Goal: Task Accomplishment & Management: Complete application form

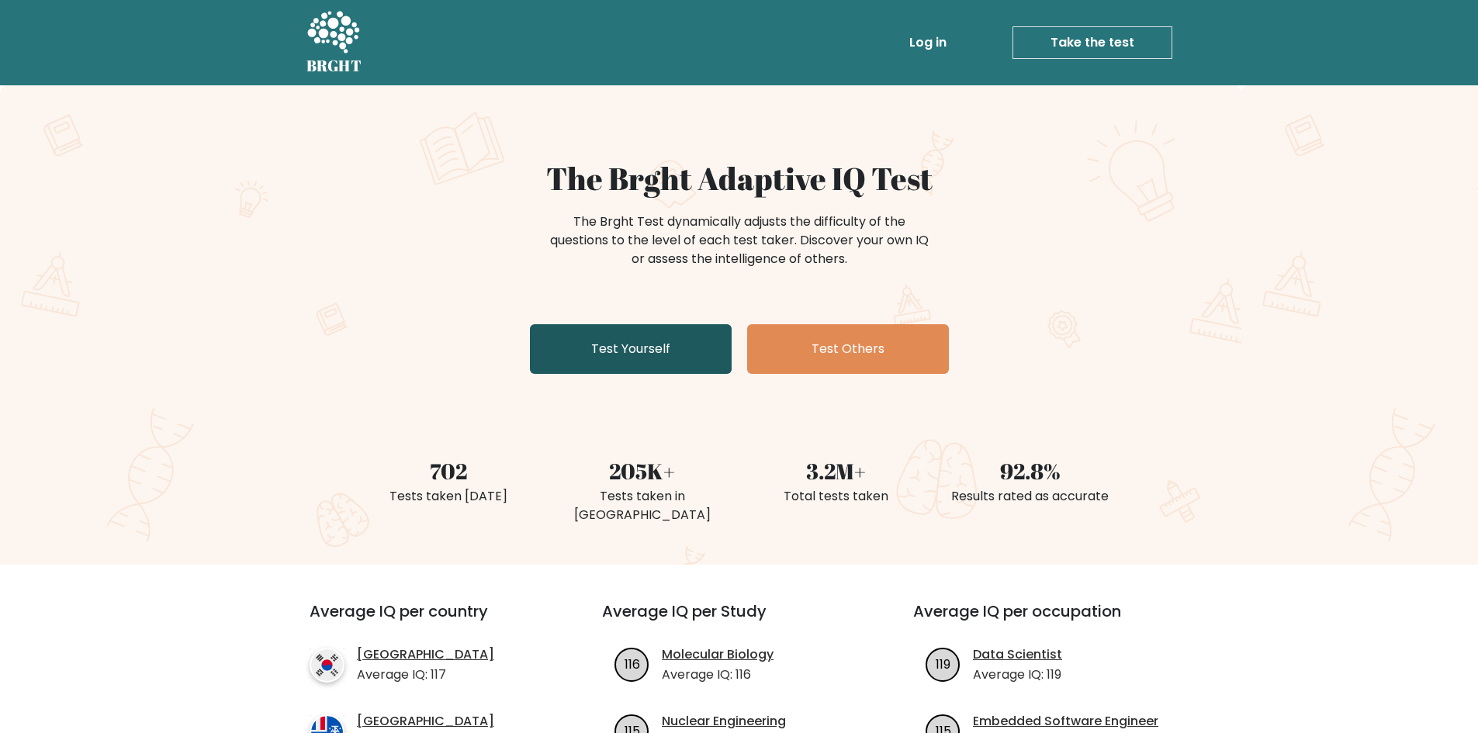
click at [655, 355] on link "Test Yourself" at bounding box center [631, 349] width 202 height 50
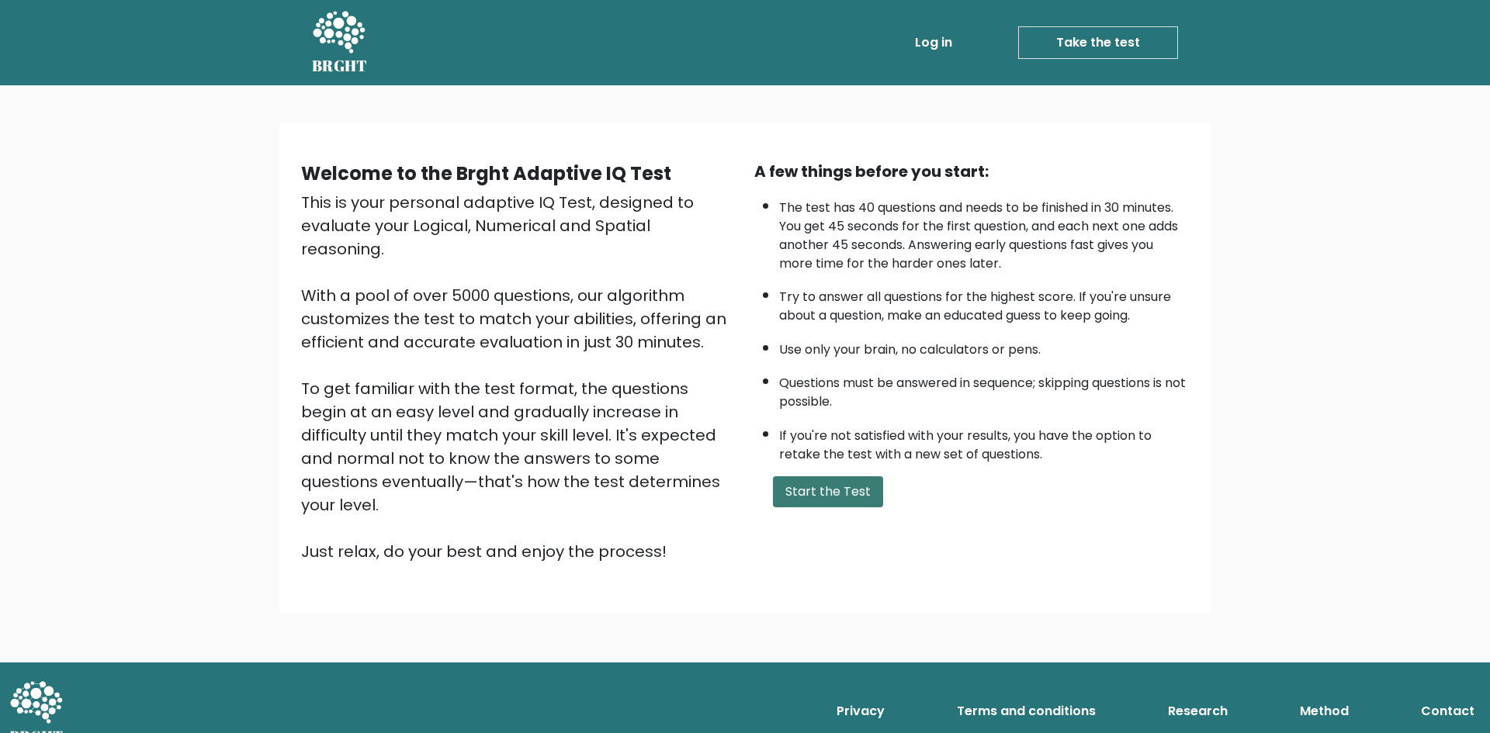
click at [826, 495] on button "Start the Test" at bounding box center [828, 492] width 110 height 31
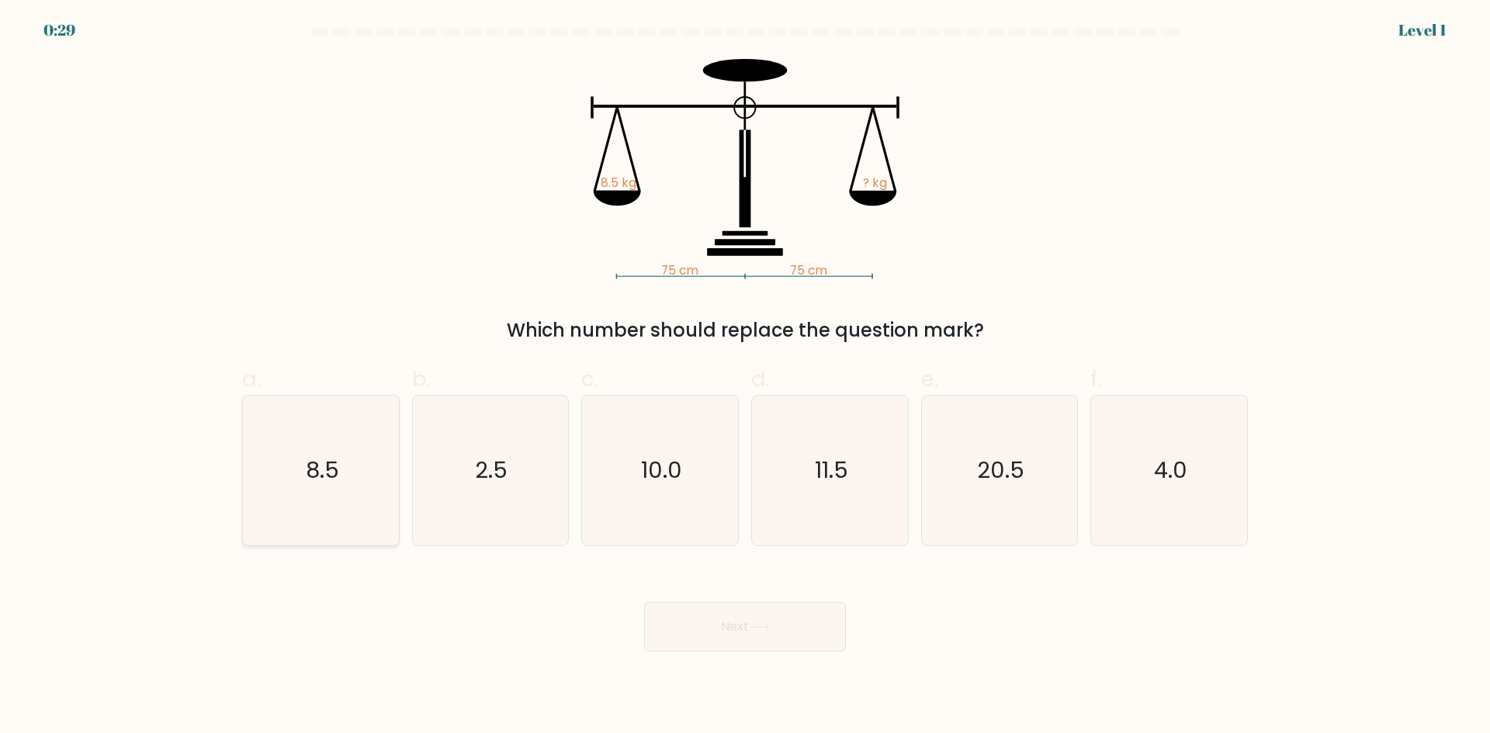
click at [324, 473] on text "8.5" at bounding box center [322, 470] width 33 height 31
click at [745, 377] on input "a. 8.5" at bounding box center [745, 372] width 1 height 10
radio input "true"
click at [767, 638] on button "Next" at bounding box center [745, 627] width 202 height 50
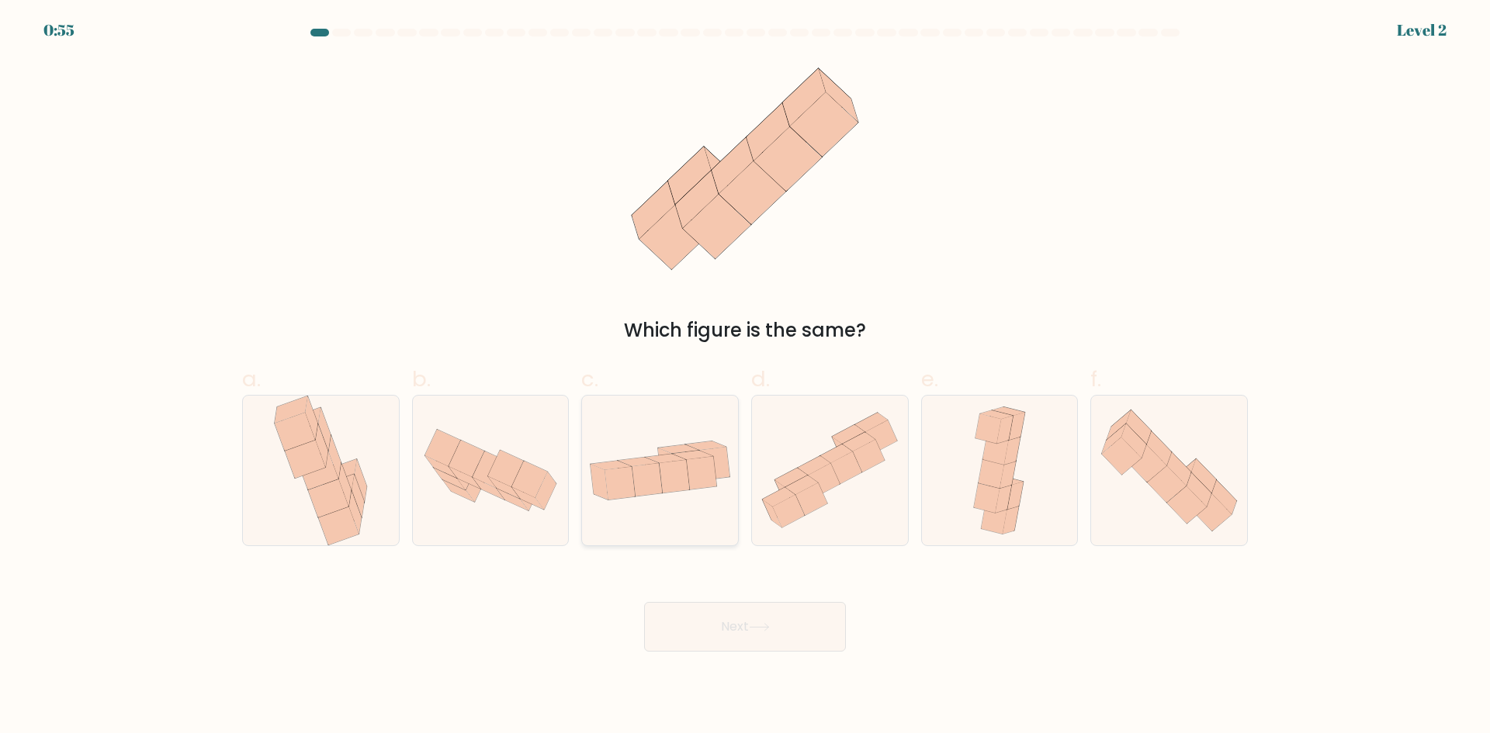
click at [638, 509] on icon at bounding box center [660, 471] width 156 height 80
click at [745, 377] on input "c." at bounding box center [745, 372] width 1 height 10
radio input "true"
click at [721, 619] on button "Next" at bounding box center [745, 627] width 202 height 50
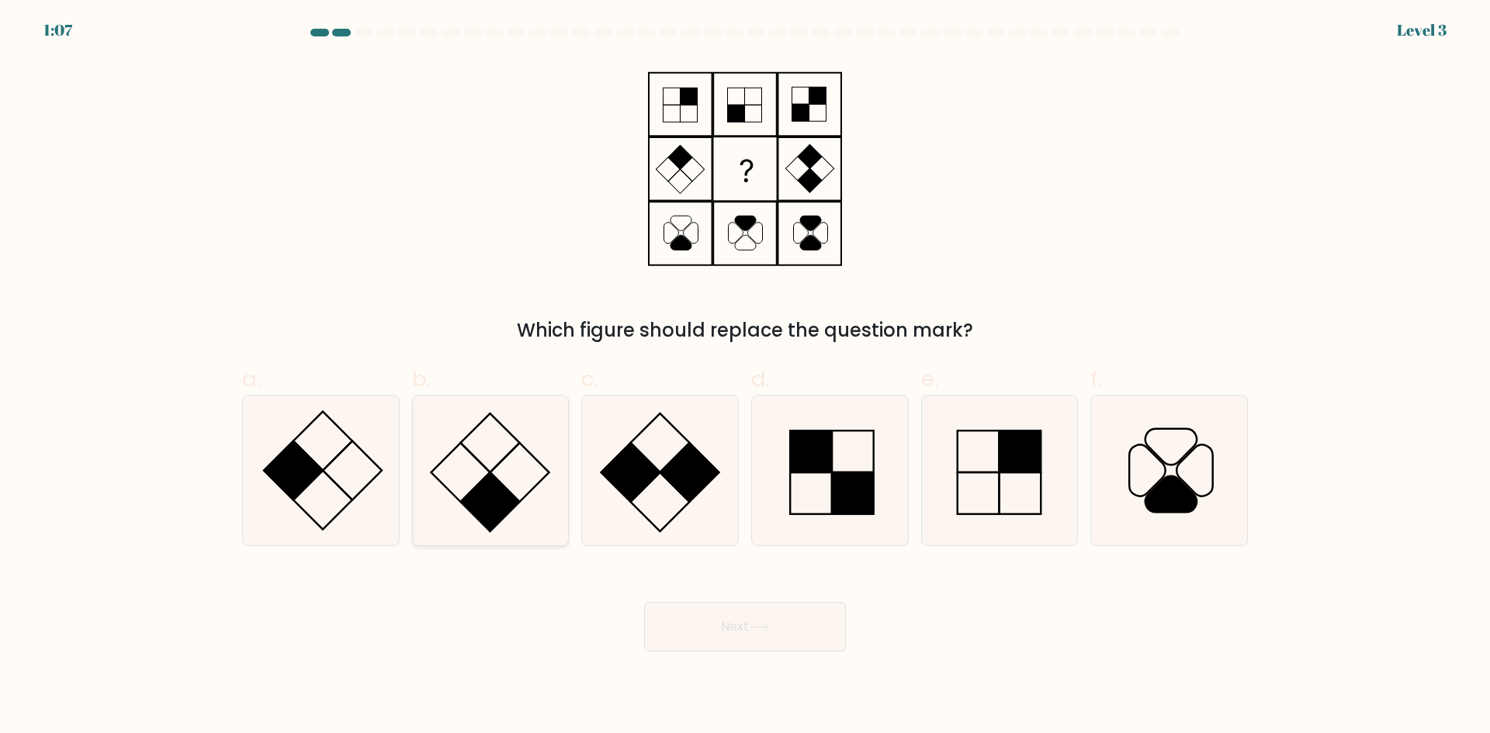
click at [483, 463] on icon at bounding box center [490, 471] width 150 height 150
click at [745, 377] on input "b." at bounding box center [745, 372] width 1 height 10
radio input "true"
click at [793, 620] on button "Next" at bounding box center [745, 627] width 202 height 50
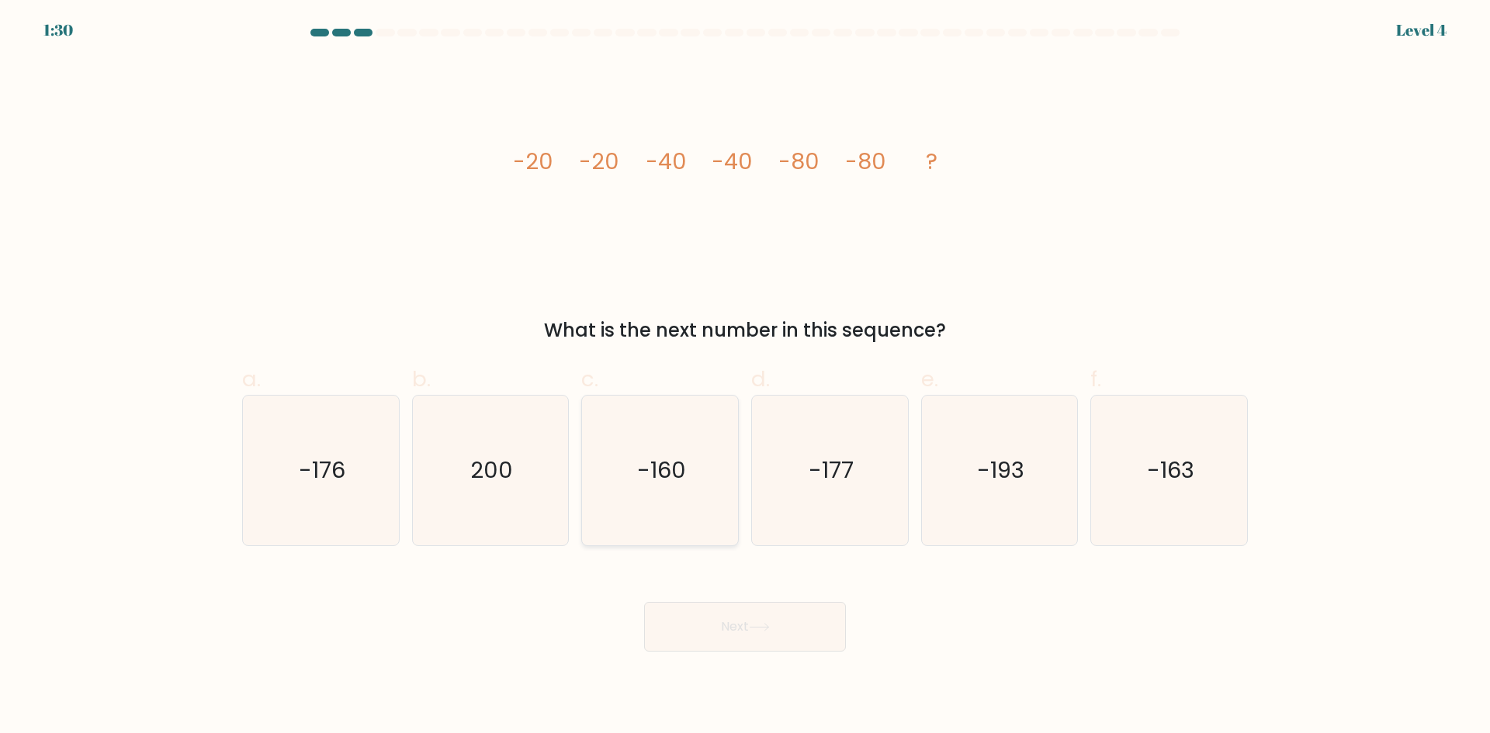
click at [654, 449] on icon "-160" at bounding box center [660, 471] width 150 height 150
click at [745, 377] on input "c. -160" at bounding box center [745, 372] width 1 height 10
radio input "true"
click at [733, 632] on button "Next" at bounding box center [745, 627] width 202 height 50
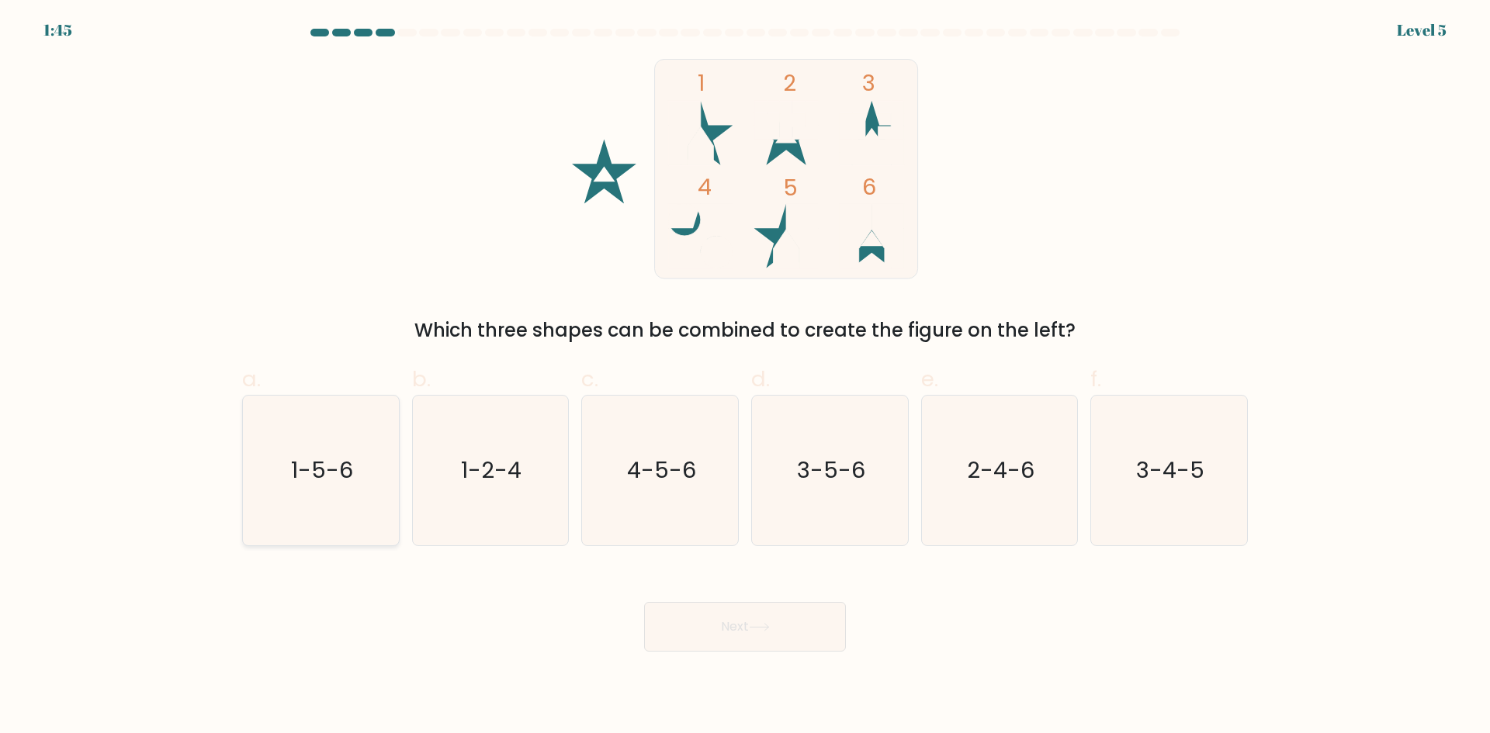
click at [365, 426] on icon "1-5-6" at bounding box center [321, 471] width 150 height 150
click at [745, 377] on input "a. 1-5-6" at bounding box center [745, 372] width 1 height 10
radio input "true"
click at [743, 624] on button "Next" at bounding box center [745, 627] width 202 height 50
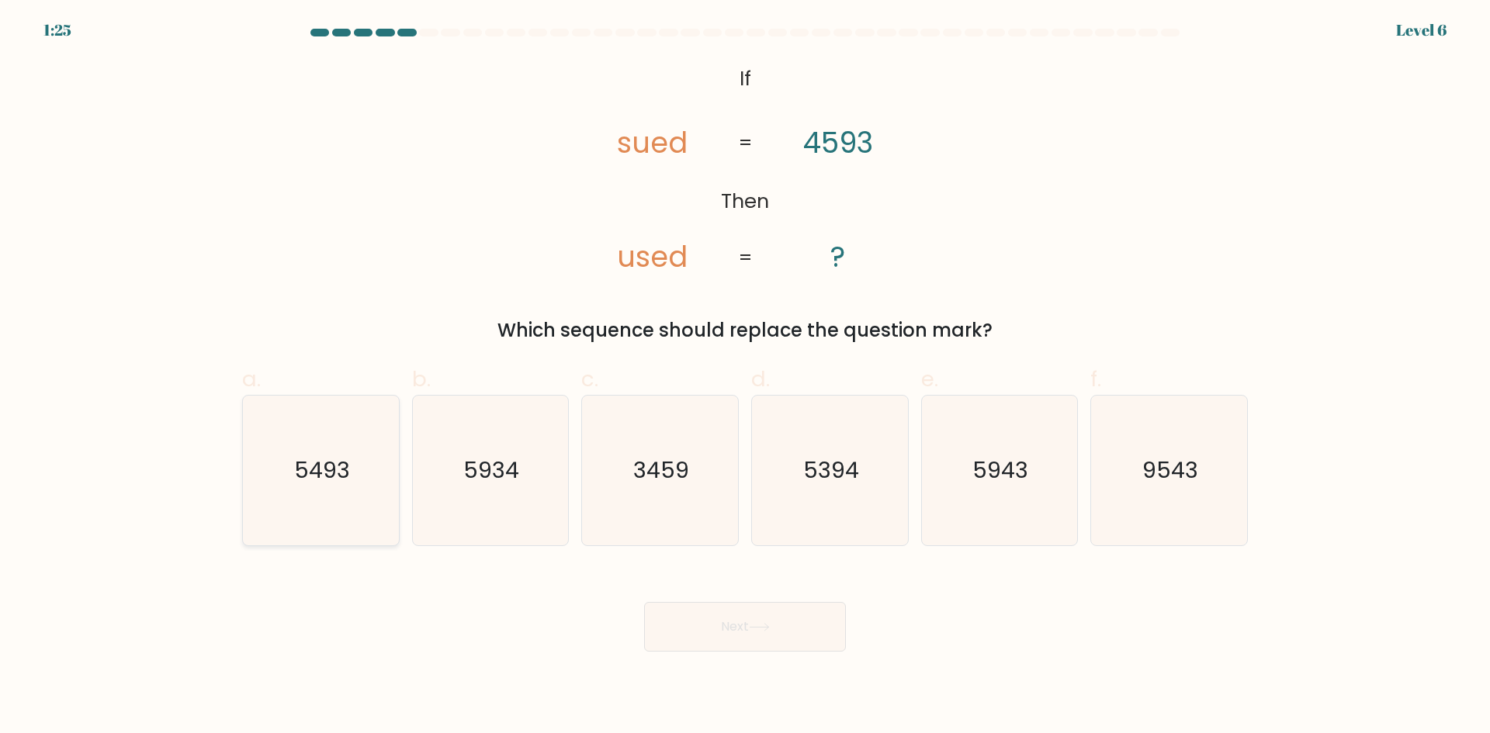
click at [334, 451] on icon "5493" at bounding box center [321, 471] width 150 height 150
click at [745, 377] on input "a. 5493" at bounding box center [745, 372] width 1 height 10
radio input "true"
click at [767, 627] on icon at bounding box center [759, 627] width 19 height 7
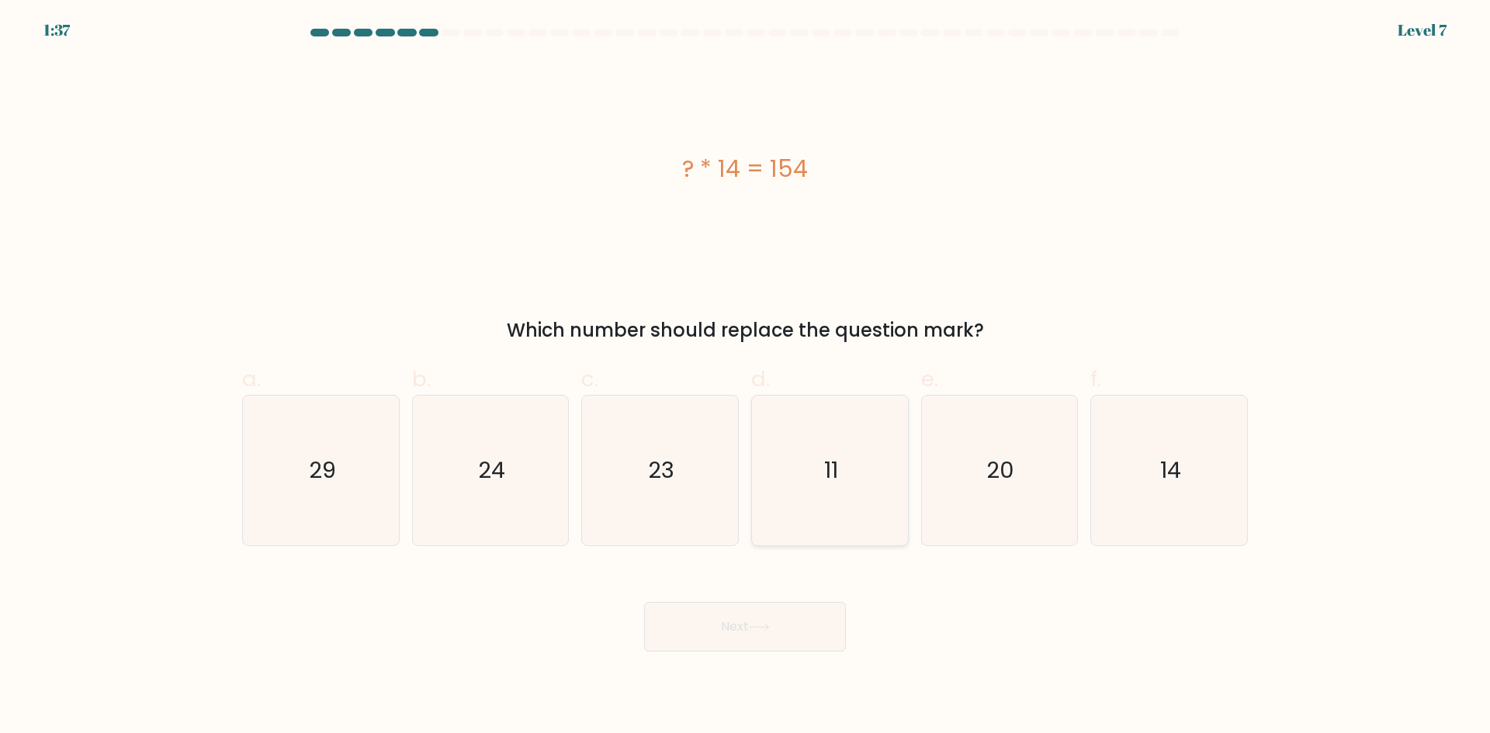
click at [889, 439] on icon "11" at bounding box center [830, 471] width 150 height 150
click at [746, 377] on input "d. 11" at bounding box center [745, 372] width 1 height 10
radio input "true"
click at [754, 620] on button "Next" at bounding box center [745, 627] width 202 height 50
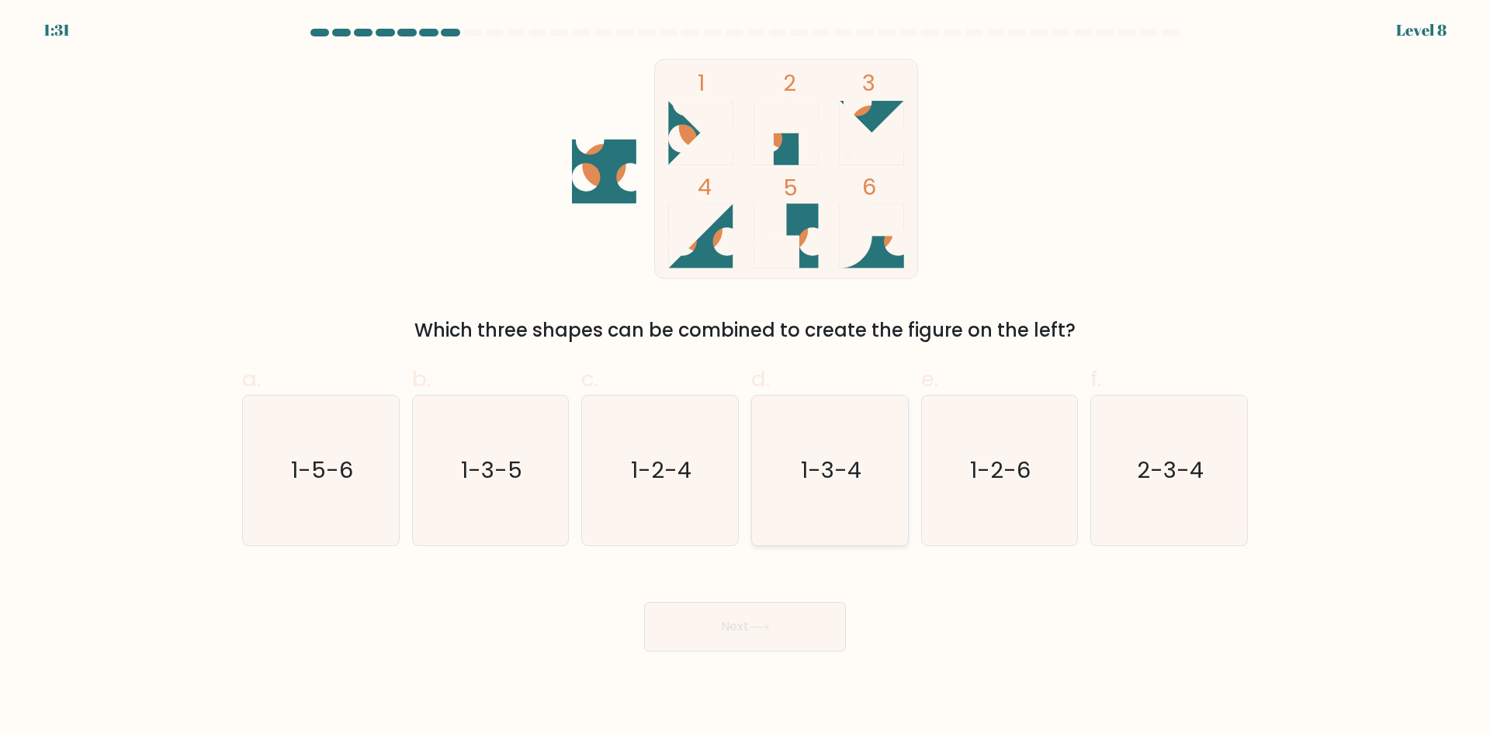
click at [856, 480] on text "1-3-4" at bounding box center [831, 470] width 61 height 31
click at [746, 377] on input "d. 1-3-4" at bounding box center [745, 372] width 1 height 10
radio input "true"
click at [702, 642] on button "Next" at bounding box center [745, 627] width 202 height 50
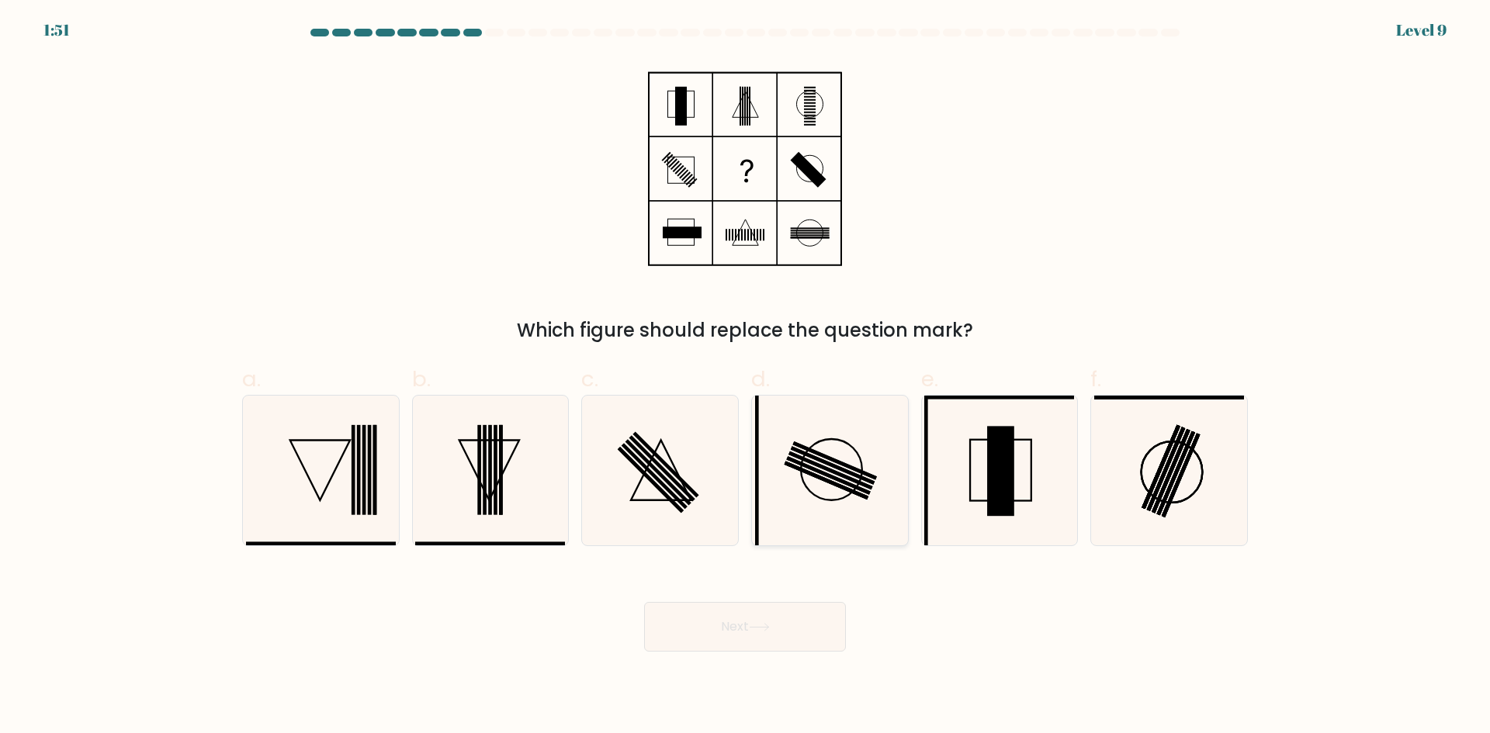
click at [835, 514] on icon at bounding box center [830, 471] width 150 height 150
click at [746, 377] on input "d." at bounding box center [745, 372] width 1 height 10
radio input "true"
click at [767, 629] on icon at bounding box center [759, 627] width 21 height 9
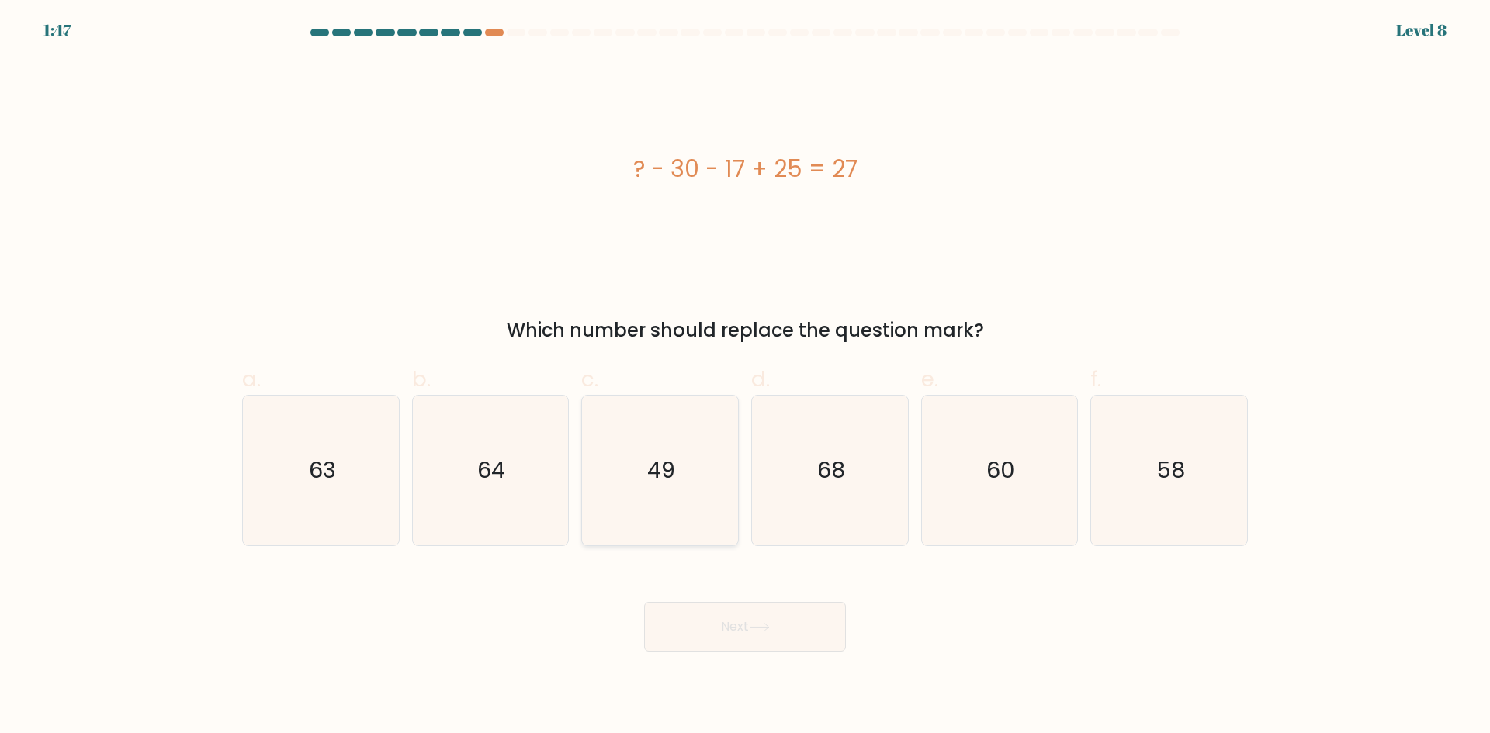
click at [675, 484] on text "49" at bounding box center [662, 470] width 28 height 31
click at [745, 377] on input "c. 49" at bounding box center [745, 372] width 1 height 10
radio input "true"
click at [715, 633] on button "Next" at bounding box center [745, 627] width 202 height 50
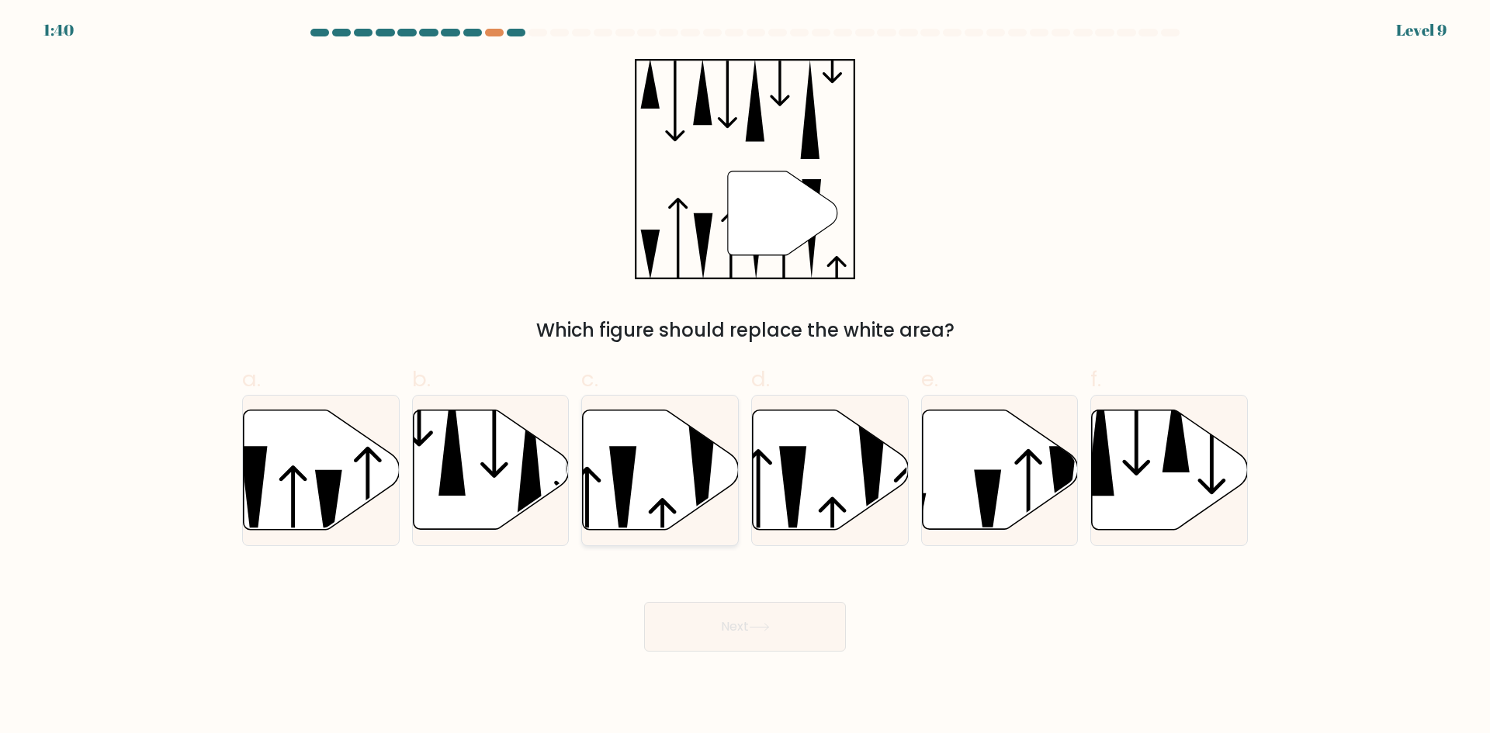
click at [671, 477] on icon at bounding box center [661, 471] width 156 height 120
click at [745, 377] on input "c." at bounding box center [745, 372] width 1 height 10
radio input "true"
click at [760, 618] on button "Next" at bounding box center [745, 627] width 202 height 50
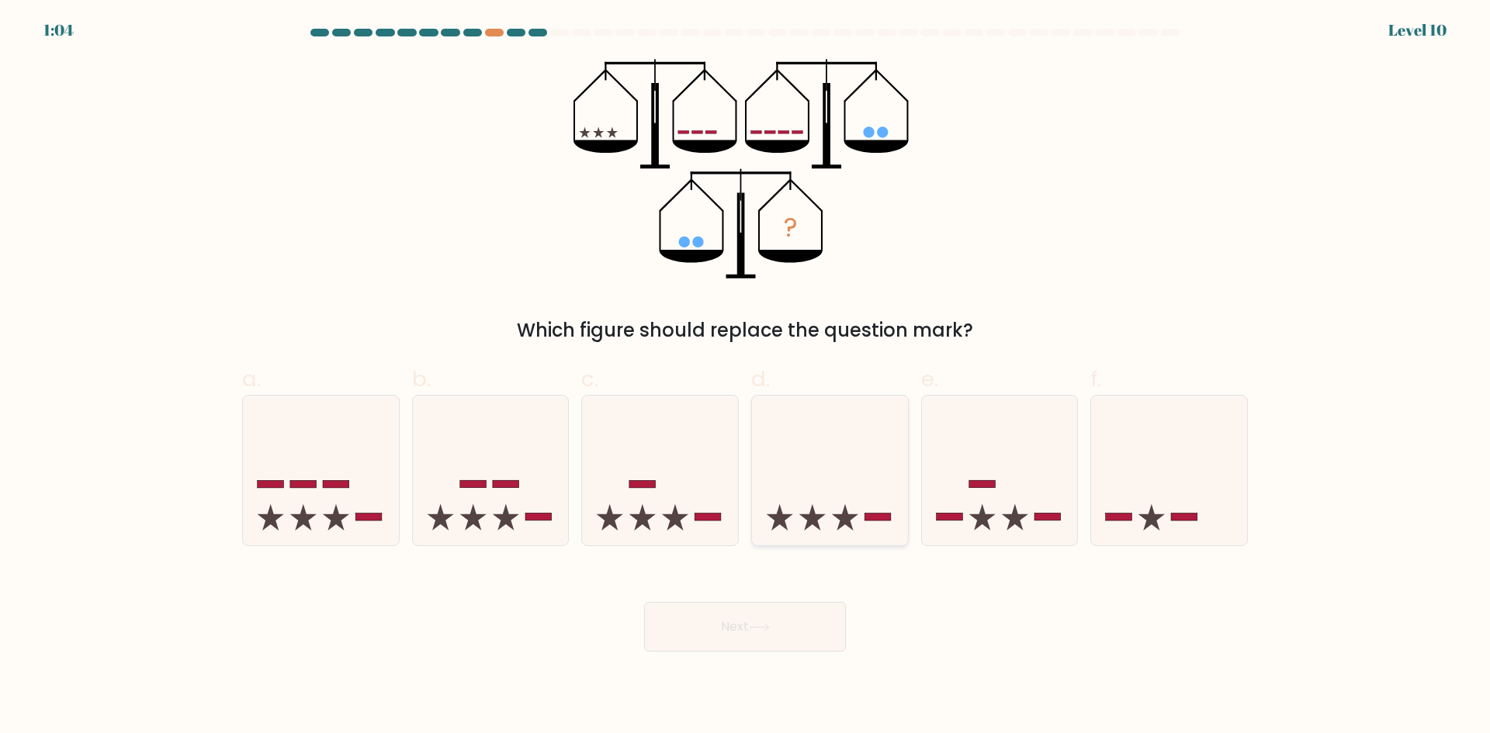
click at [829, 472] on icon at bounding box center [830, 470] width 156 height 129
click at [746, 377] on input "d." at bounding box center [745, 372] width 1 height 10
radio input "true"
click at [763, 608] on button "Next" at bounding box center [745, 627] width 202 height 50
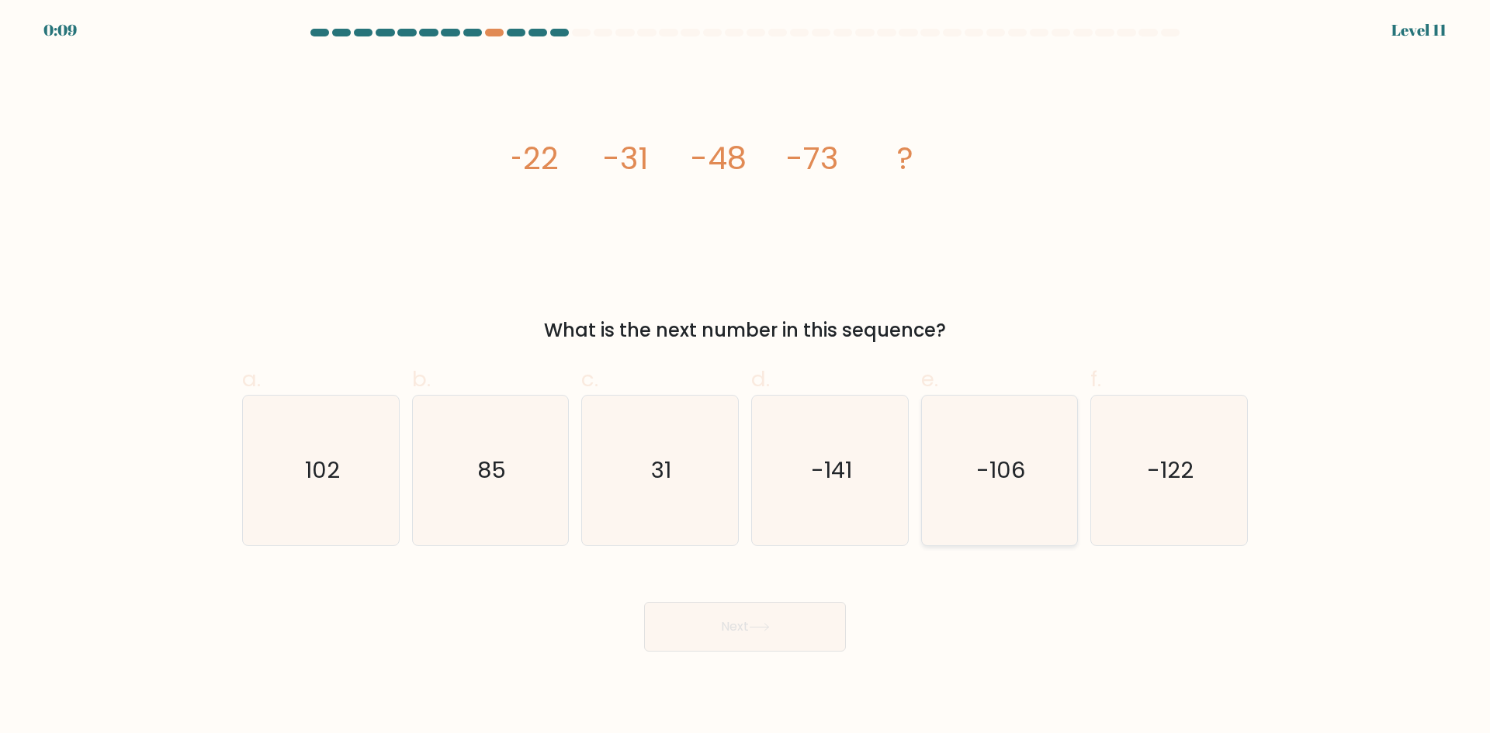
click at [1038, 525] on icon "-106" at bounding box center [999, 471] width 150 height 150
click at [746, 377] on input "e. -106" at bounding box center [745, 372] width 1 height 10
radio input "true"
click at [757, 626] on icon at bounding box center [759, 627] width 21 height 9
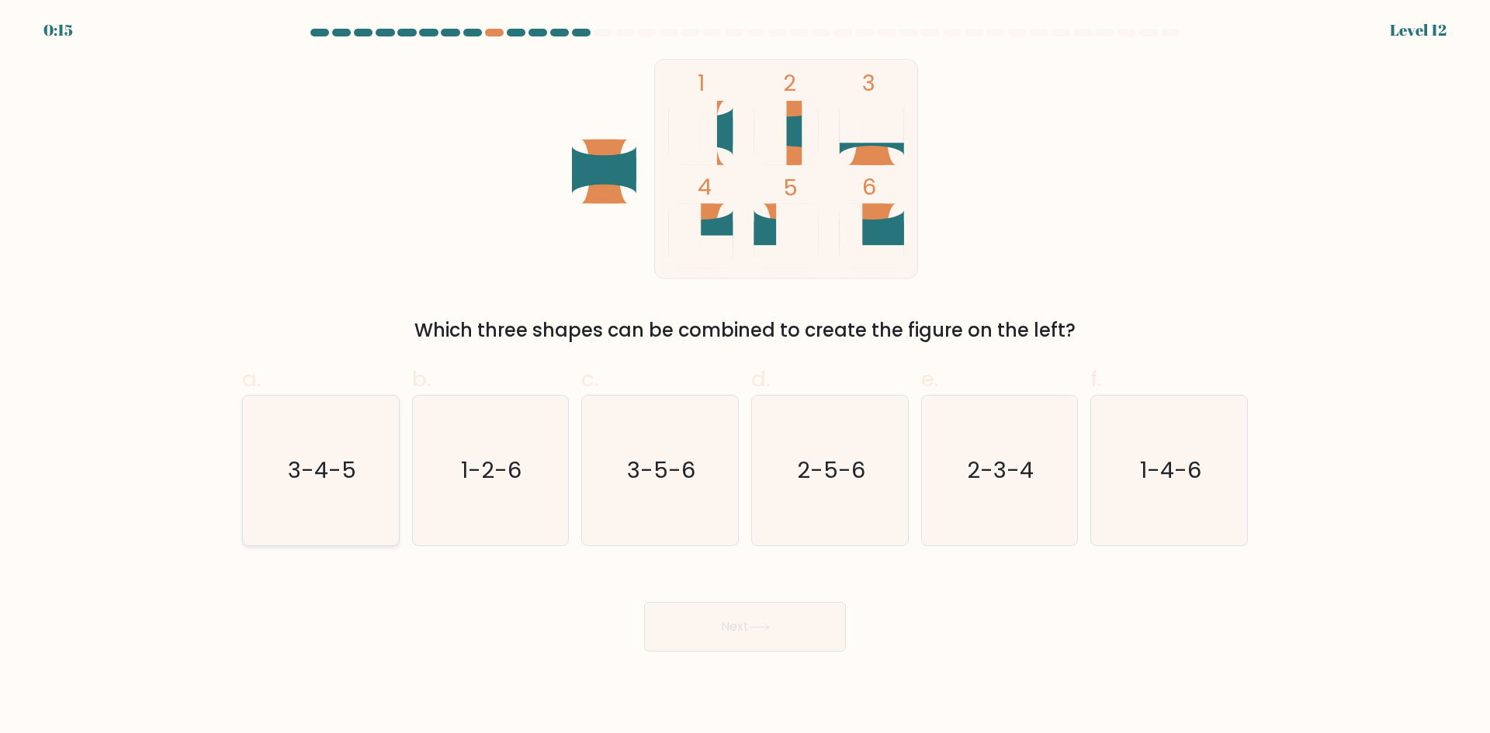
click at [298, 471] on text "3-4-5" at bounding box center [322, 470] width 68 height 31
click at [745, 377] on input "a. 3-4-5" at bounding box center [745, 372] width 1 height 10
radio input "true"
click at [733, 622] on button "Next" at bounding box center [745, 627] width 202 height 50
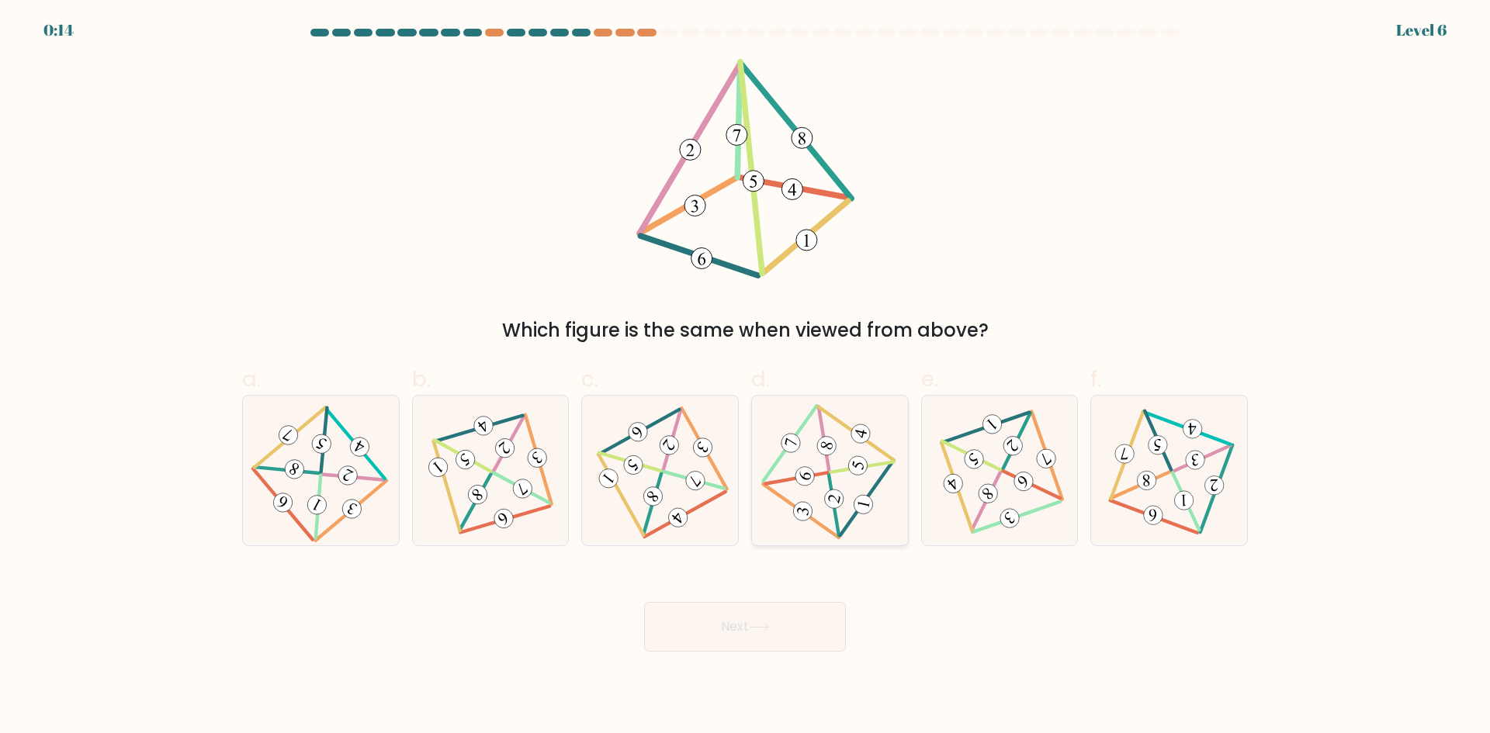
click at [811, 427] on icon at bounding box center [830, 471] width 122 height 120
click at [746, 377] on input "d." at bounding box center [745, 372] width 1 height 10
radio input "true"
click at [737, 636] on button "Next" at bounding box center [745, 627] width 202 height 50
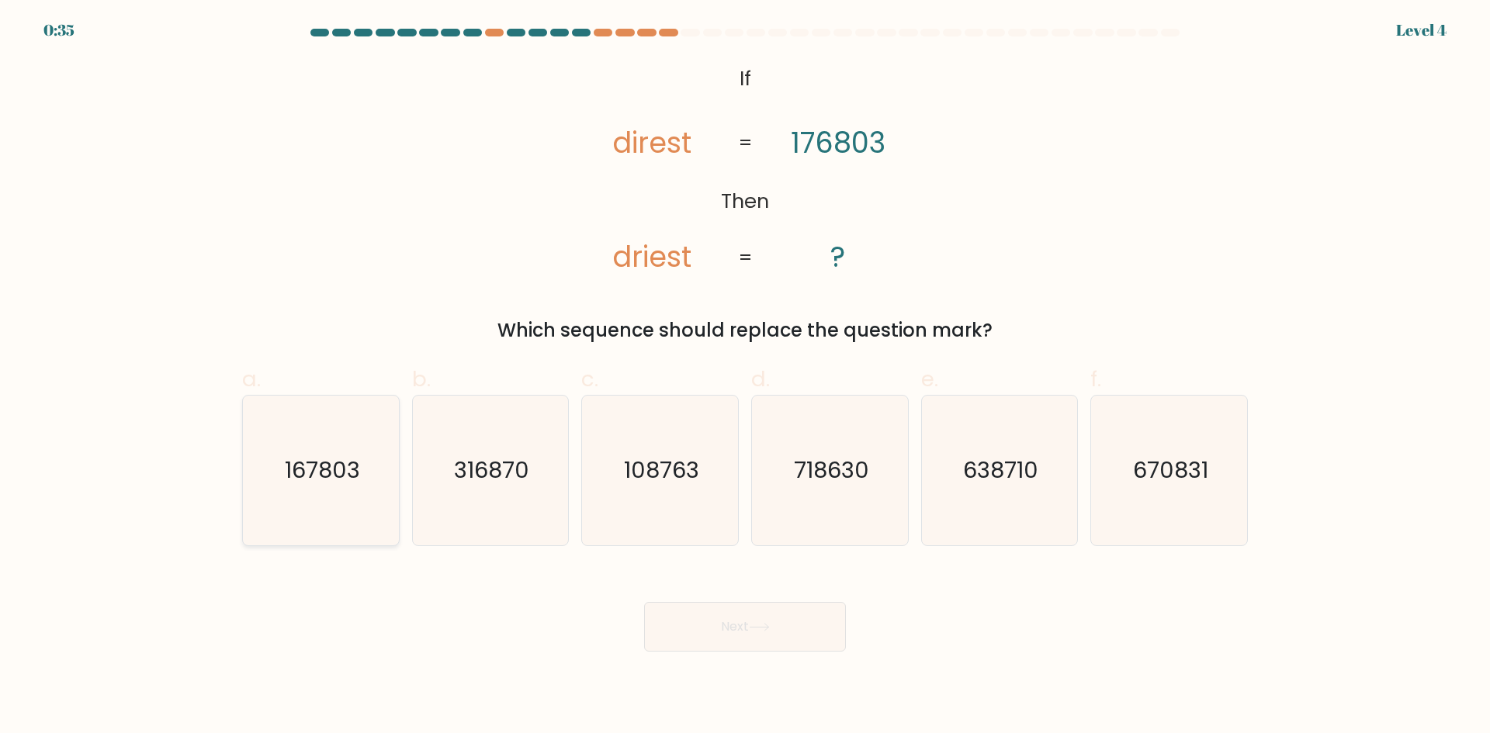
click at [341, 452] on icon "167803" at bounding box center [321, 471] width 150 height 150
click at [745, 377] on input "a. 167803" at bounding box center [745, 372] width 1 height 10
radio input "true"
click at [782, 619] on button "Next" at bounding box center [745, 627] width 202 height 50
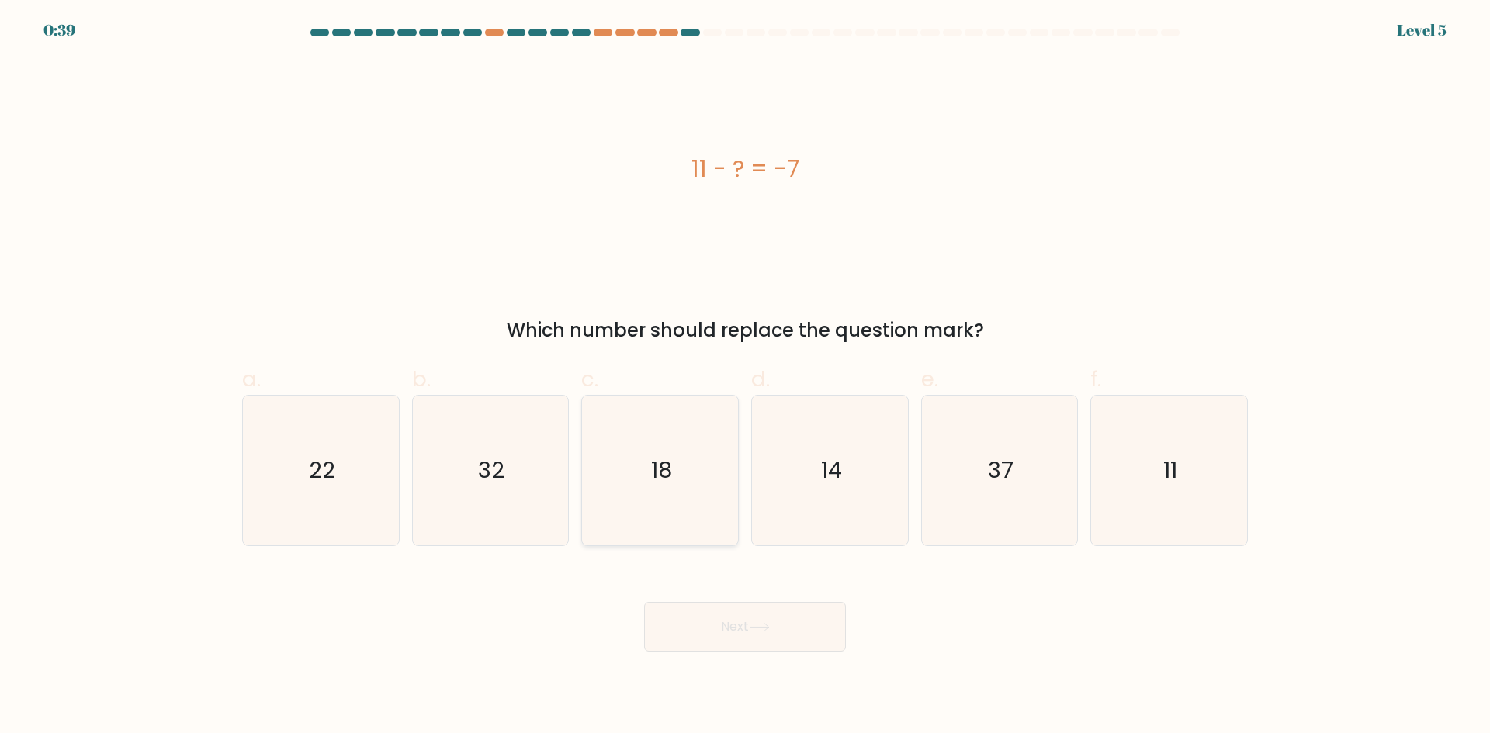
click at [646, 469] on icon "18" at bounding box center [660, 471] width 150 height 150
click at [745, 377] on input "c. 18" at bounding box center [745, 372] width 1 height 10
radio input "true"
click at [736, 612] on button "Next" at bounding box center [745, 627] width 202 height 50
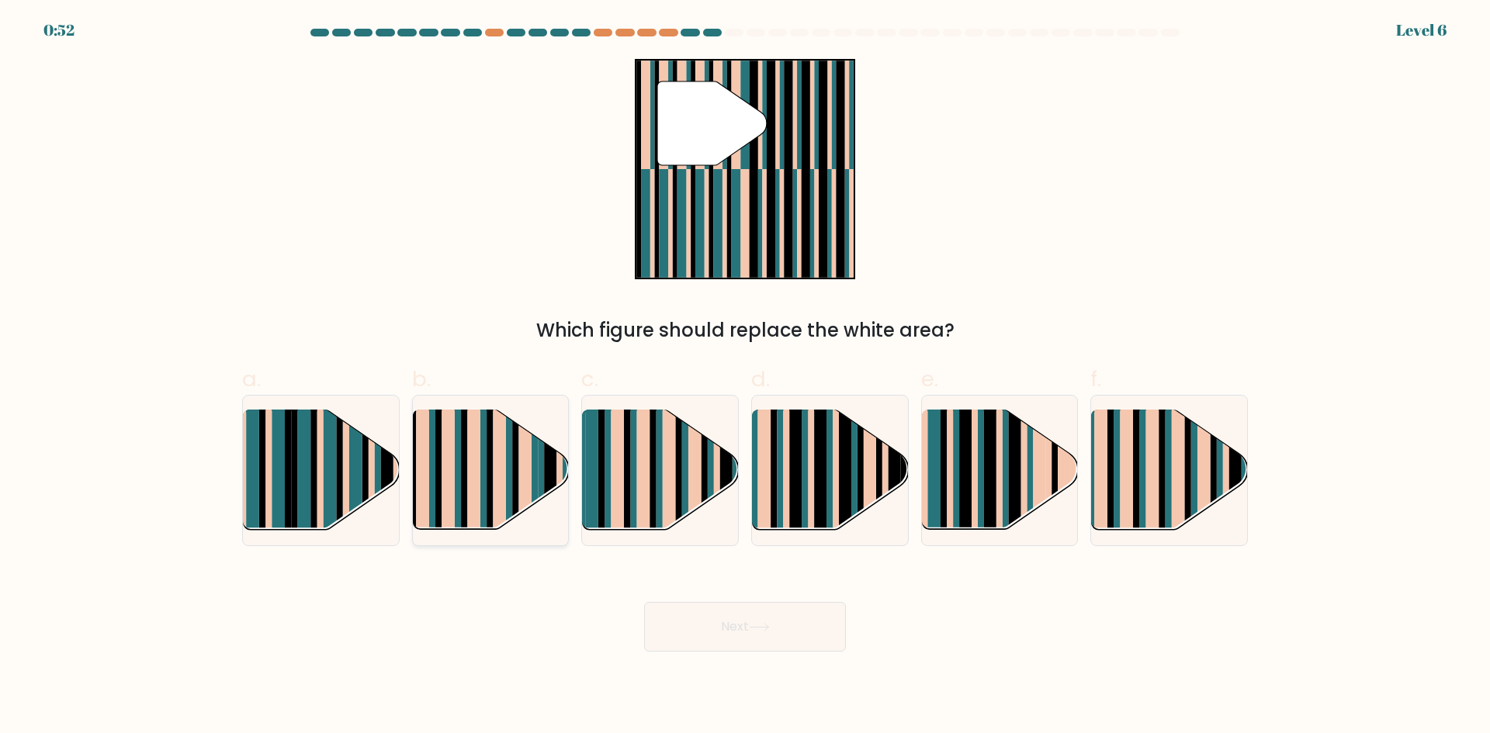
click at [440, 463] on rect at bounding box center [438, 458] width 6 height 154
click at [745, 377] on input "b." at bounding box center [745, 372] width 1 height 10
radio input "true"
click at [763, 619] on button "Next" at bounding box center [745, 627] width 202 height 50
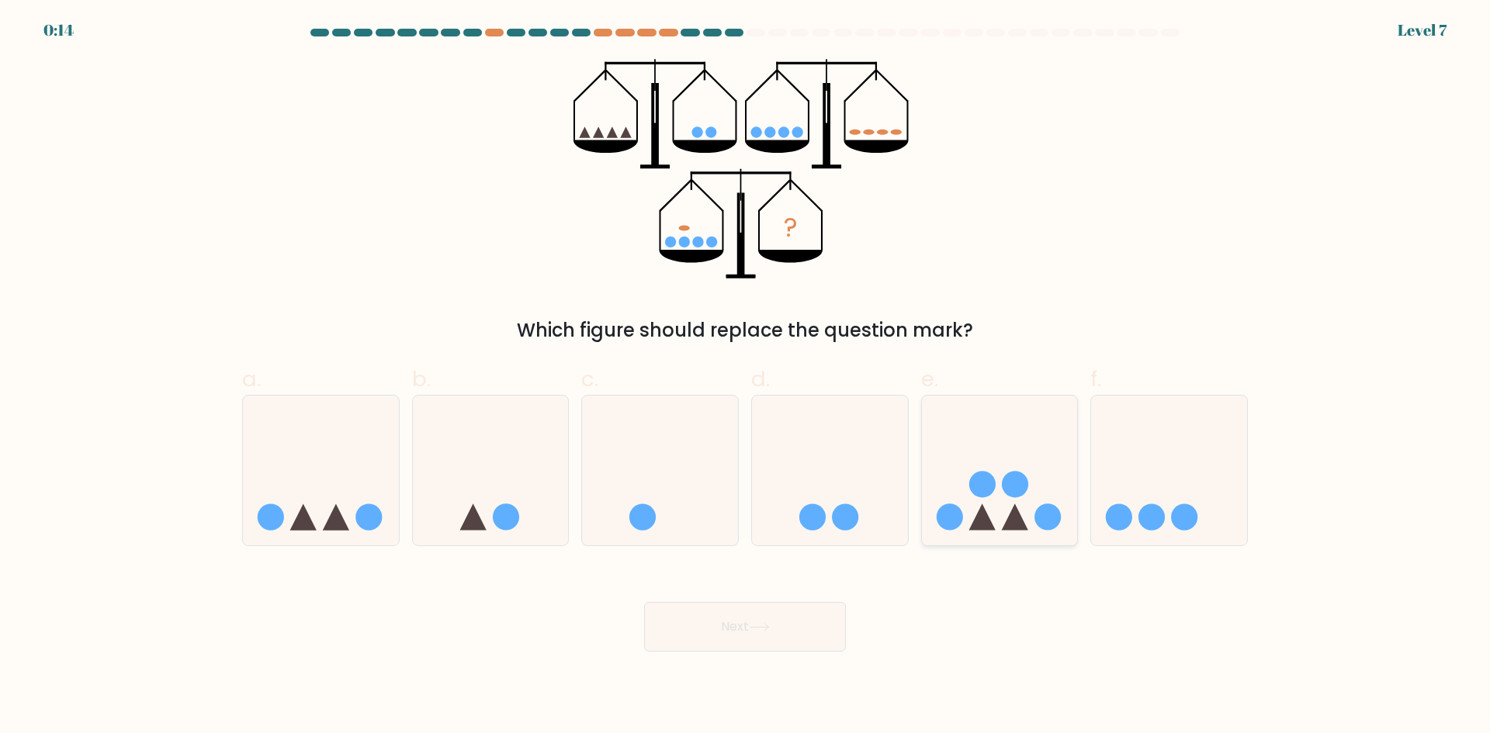
click at [993, 511] on icon at bounding box center [1000, 470] width 156 height 129
click at [746, 377] on input "e." at bounding box center [745, 372] width 1 height 10
radio input "true"
click at [789, 618] on button "Next" at bounding box center [745, 627] width 202 height 50
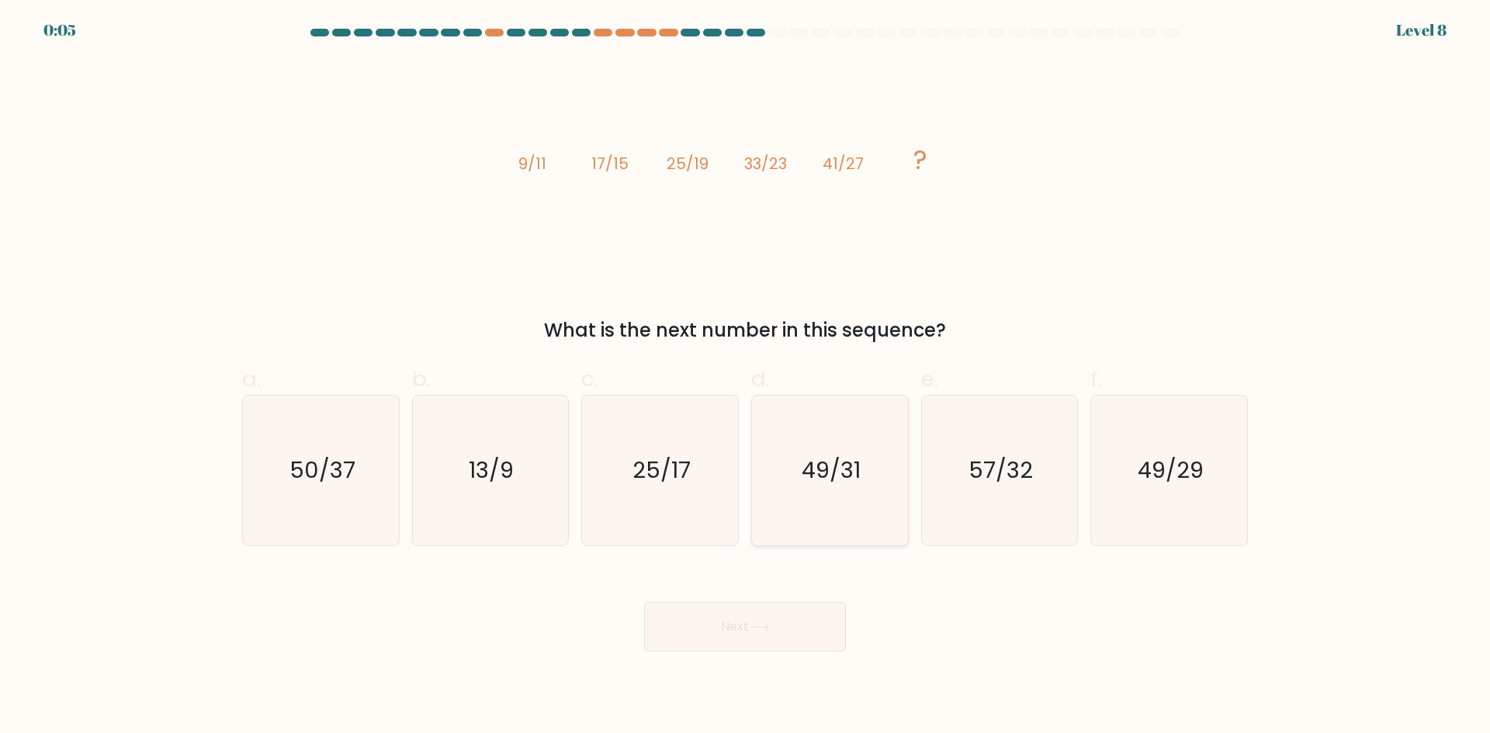
click at [836, 496] on icon "49/31" at bounding box center [830, 471] width 150 height 150
click at [746, 377] on input "d. 49/31" at bounding box center [745, 372] width 1 height 10
radio input "true"
click at [749, 630] on button "Next" at bounding box center [745, 627] width 202 height 50
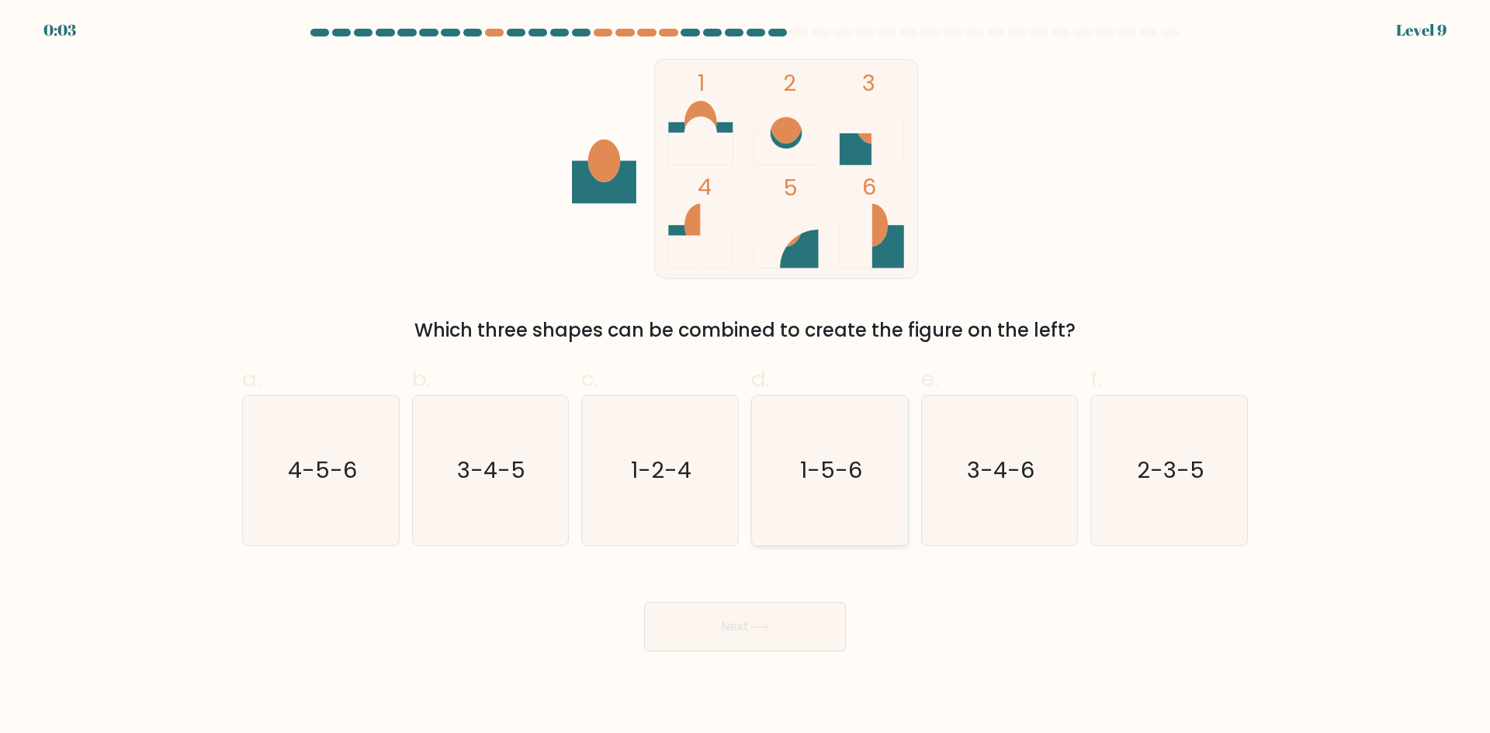
click at [813, 509] on icon "1-5-6" at bounding box center [830, 471] width 150 height 150
click at [746, 377] on input "d. 1-5-6" at bounding box center [745, 372] width 1 height 10
radio input "true"
click at [751, 619] on button "Next" at bounding box center [745, 627] width 202 height 50
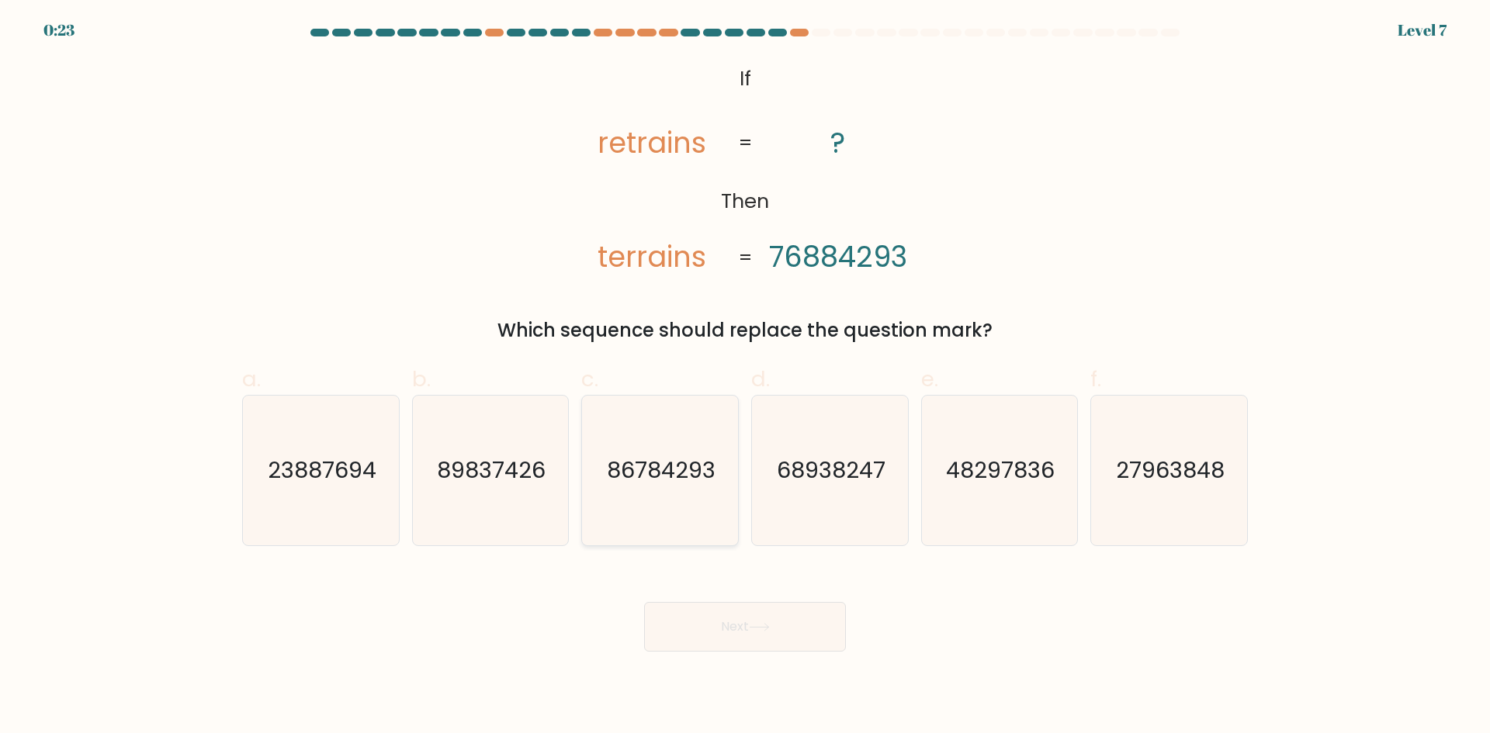
click at [668, 498] on icon "86784293" at bounding box center [660, 471] width 150 height 150
click at [745, 377] on input "c. 86784293" at bounding box center [745, 372] width 1 height 10
radio input "true"
click at [752, 627] on button "Next" at bounding box center [745, 627] width 202 height 50
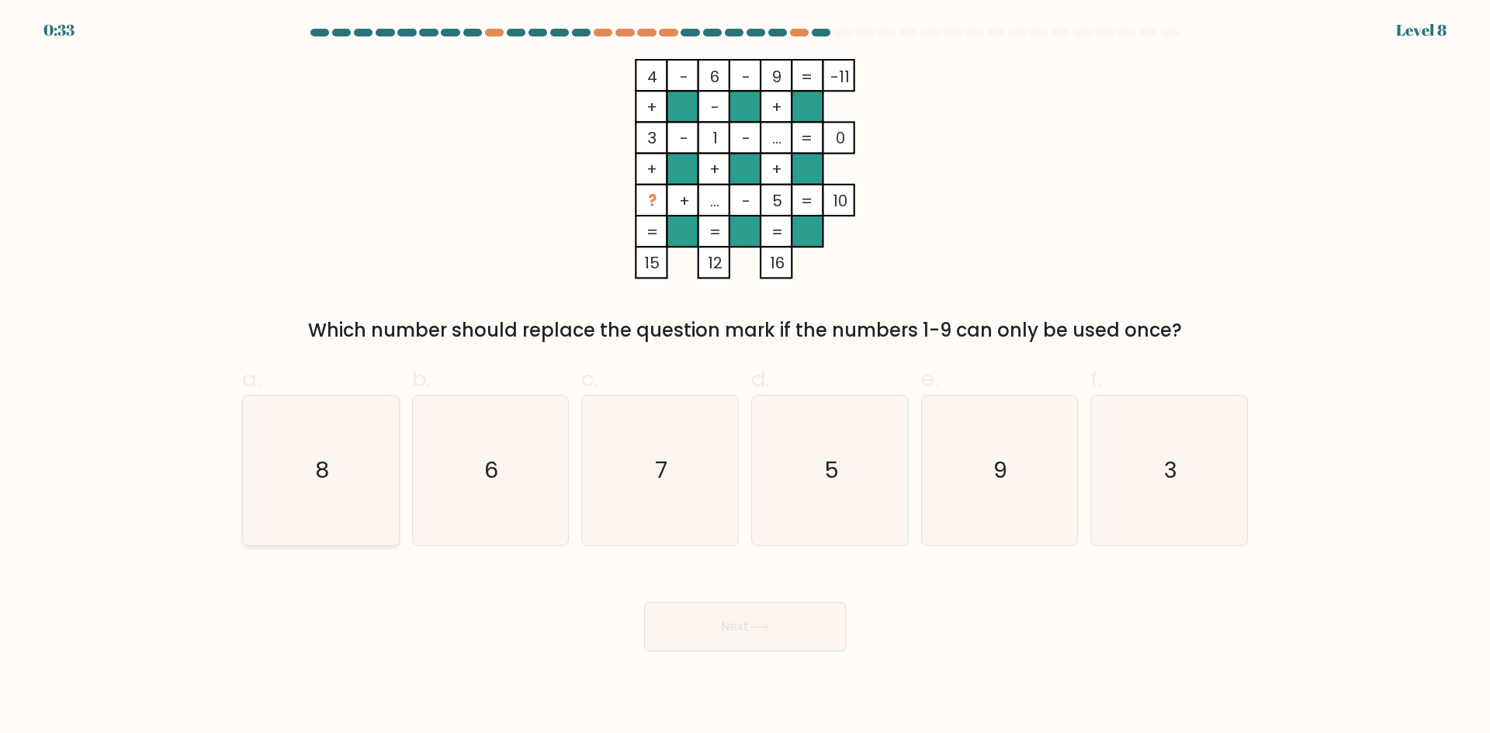
click at [337, 473] on icon "8" at bounding box center [321, 471] width 150 height 150
click at [745, 377] on input "a. 8" at bounding box center [745, 372] width 1 height 10
radio input "true"
click at [764, 626] on icon at bounding box center [759, 627] width 21 height 9
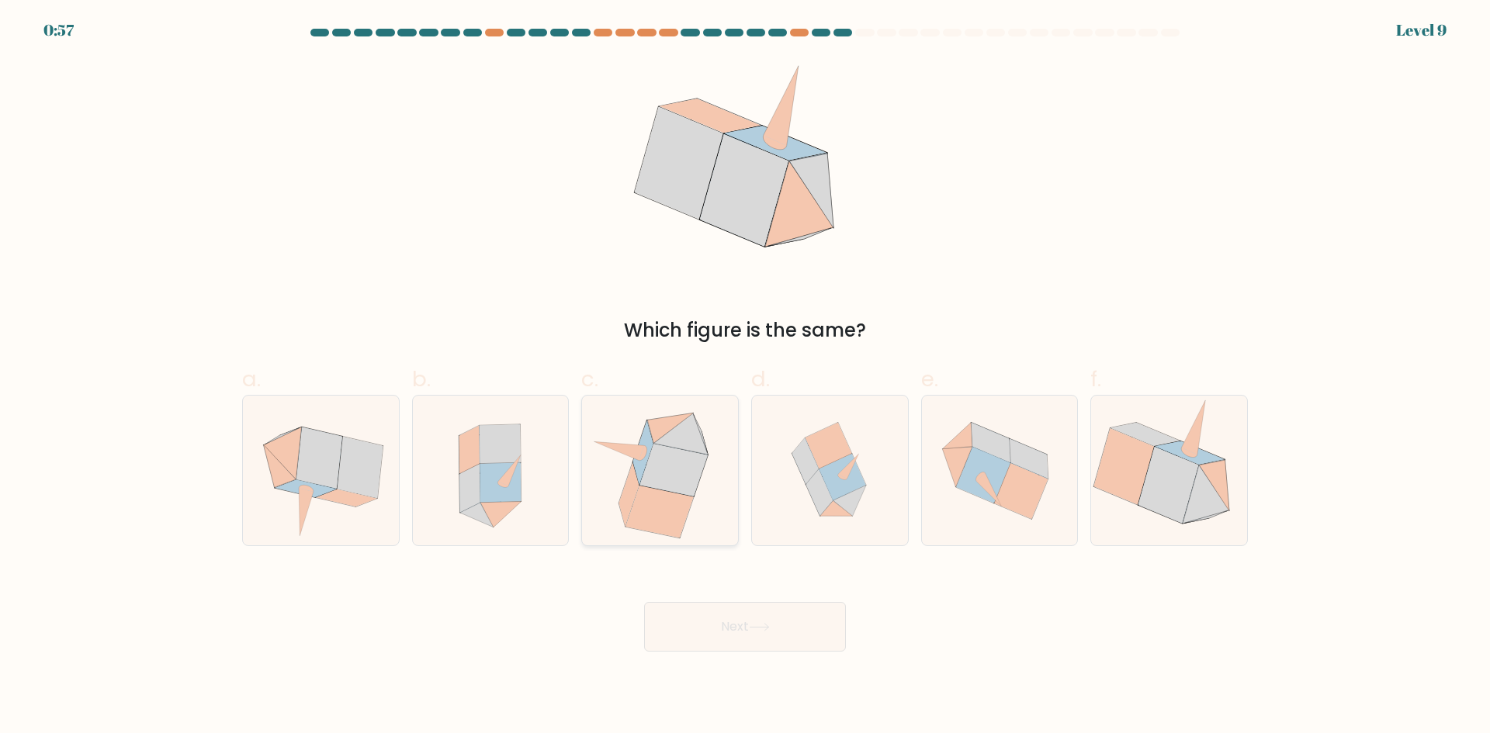
click at [681, 495] on icon at bounding box center [660, 512] width 68 height 53
click at [745, 377] on input "c." at bounding box center [745, 372] width 1 height 10
radio input "true"
click at [733, 631] on button "Next" at bounding box center [745, 627] width 202 height 50
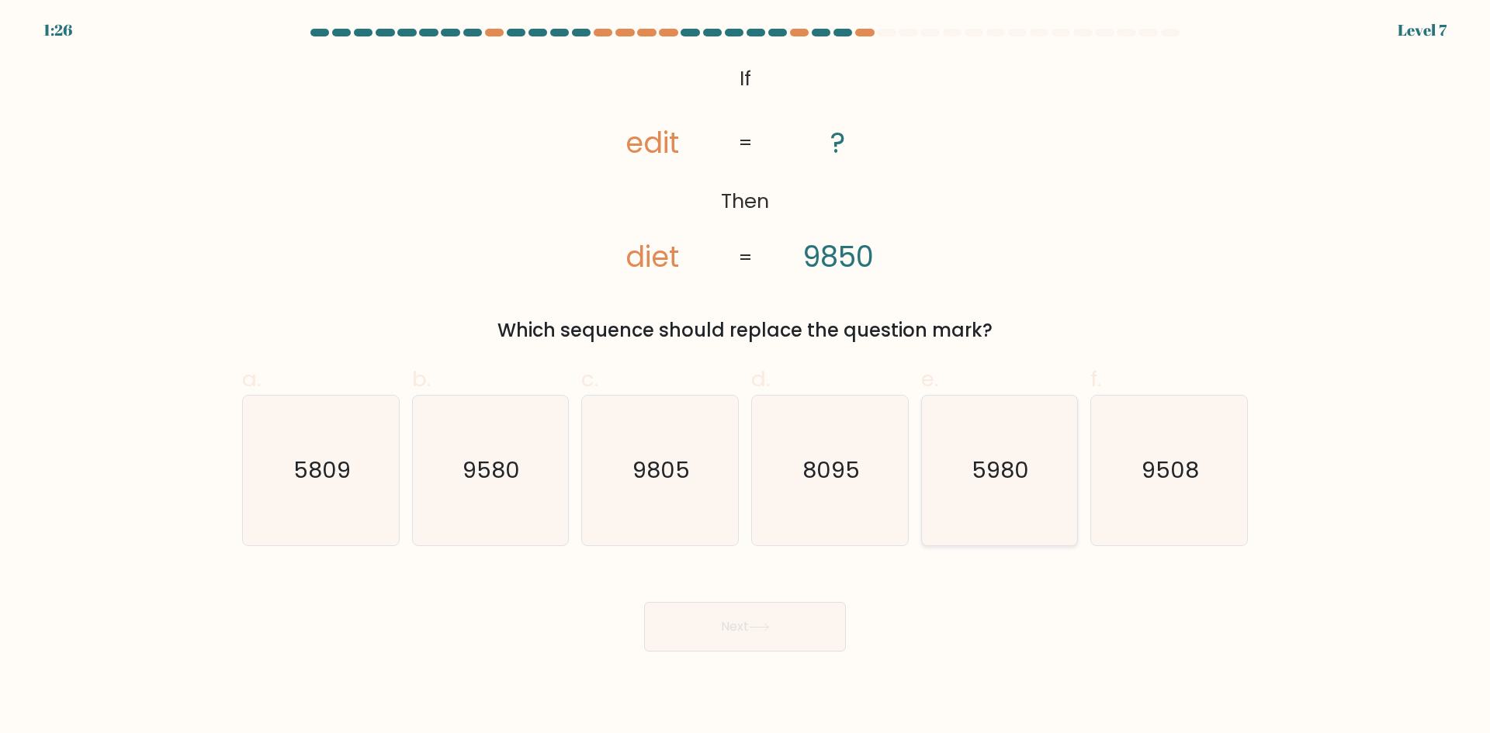
click at [1013, 482] on text "5980" at bounding box center [1000, 470] width 57 height 31
click at [746, 377] on input "e. 5980" at bounding box center [745, 372] width 1 height 10
radio input "true"
click at [790, 622] on button "Next" at bounding box center [745, 627] width 202 height 50
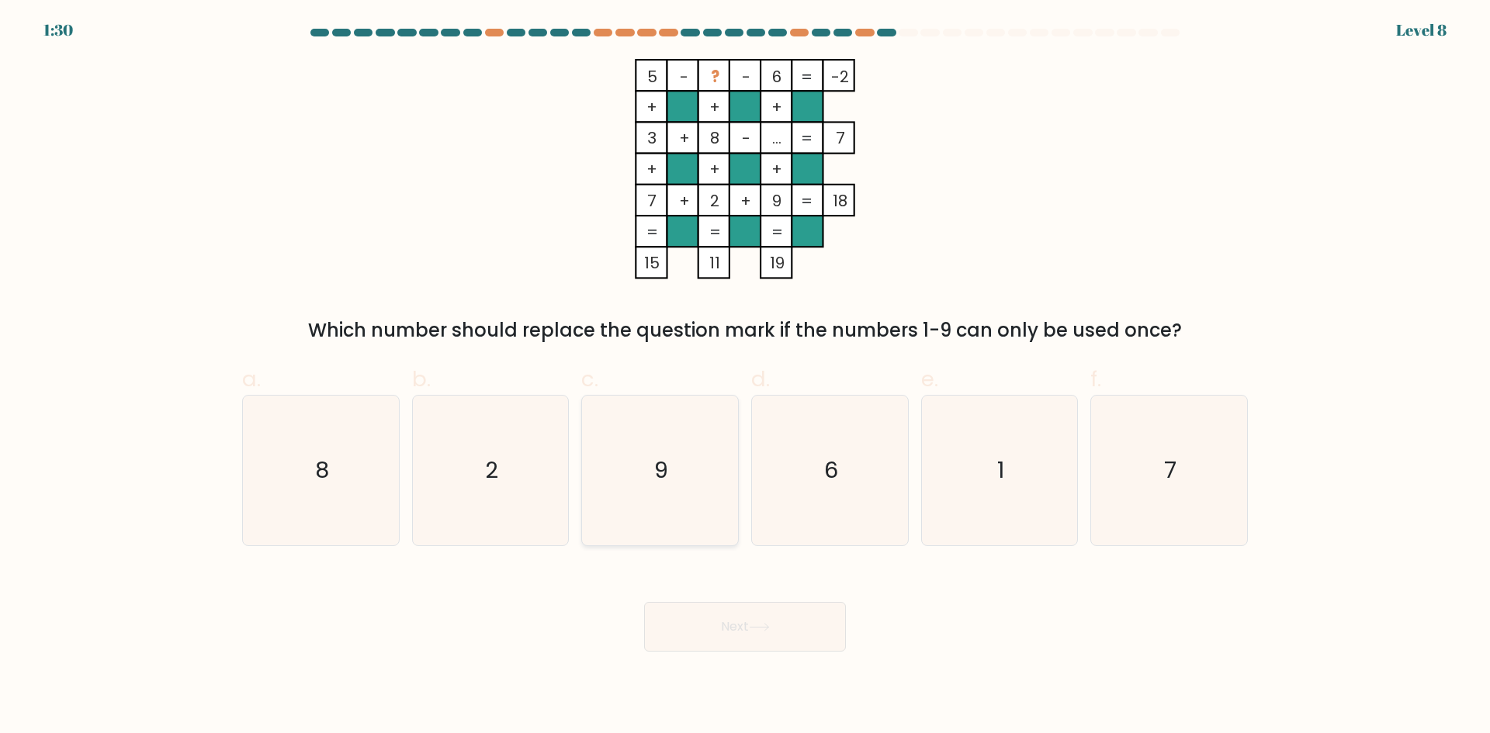
click at [669, 459] on icon "9" at bounding box center [660, 471] width 150 height 150
click at [745, 377] on input "c. 9" at bounding box center [745, 372] width 1 height 10
radio input "true"
click at [732, 634] on button "Next" at bounding box center [745, 627] width 202 height 50
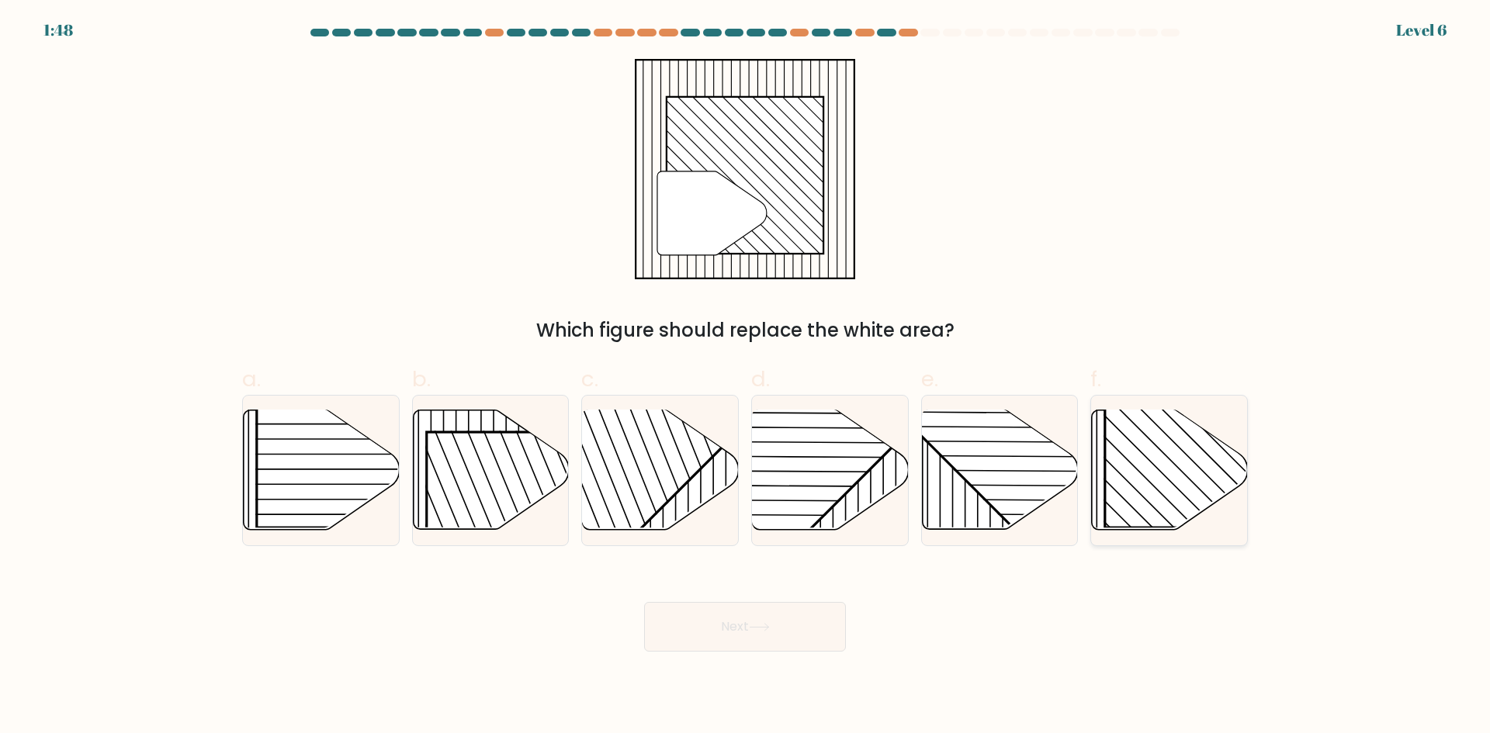
click at [1192, 473] on rect at bounding box center [1217, 416] width 224 height 224
click at [746, 377] on input "f." at bounding box center [745, 372] width 1 height 10
radio input "true"
click at [775, 623] on button "Next" at bounding box center [745, 627] width 202 height 50
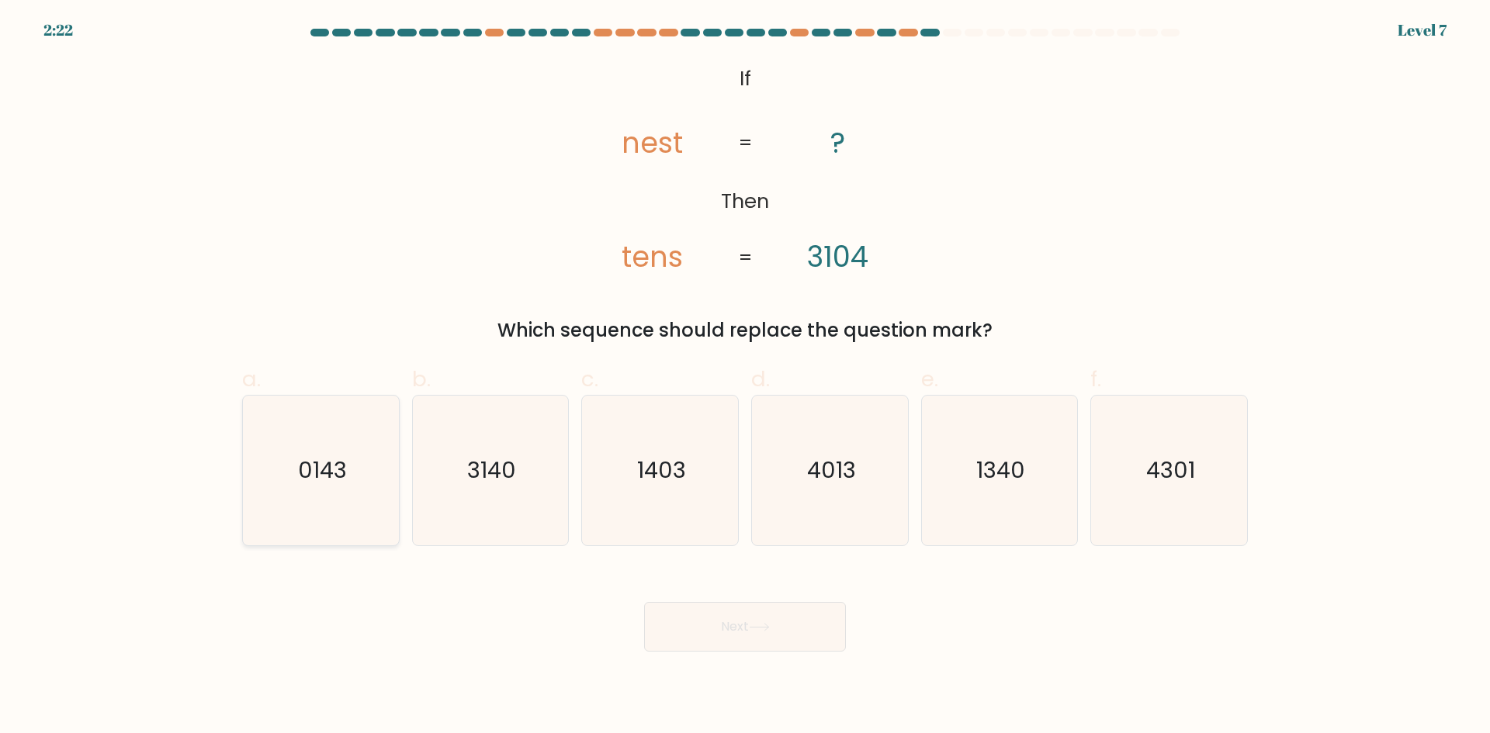
click at [334, 467] on text "0143" at bounding box center [322, 470] width 49 height 31
click at [745, 377] on input "a. 0143" at bounding box center [745, 372] width 1 height 10
radio input "true"
click at [759, 624] on icon at bounding box center [759, 627] width 21 height 9
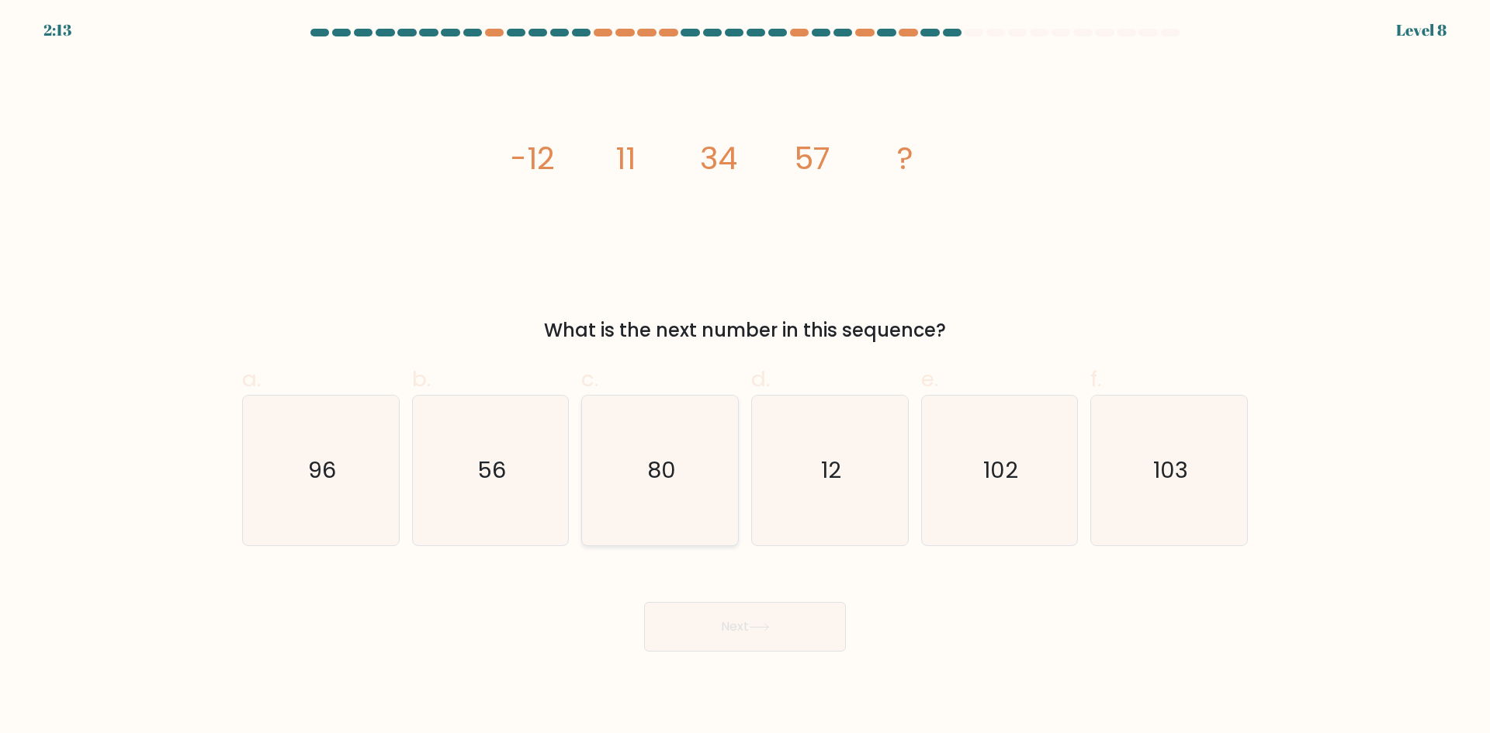
click at [671, 496] on icon "80" at bounding box center [660, 471] width 150 height 150
click at [745, 377] on input "c. 80" at bounding box center [745, 372] width 1 height 10
radio input "true"
click at [723, 632] on button "Next" at bounding box center [745, 627] width 202 height 50
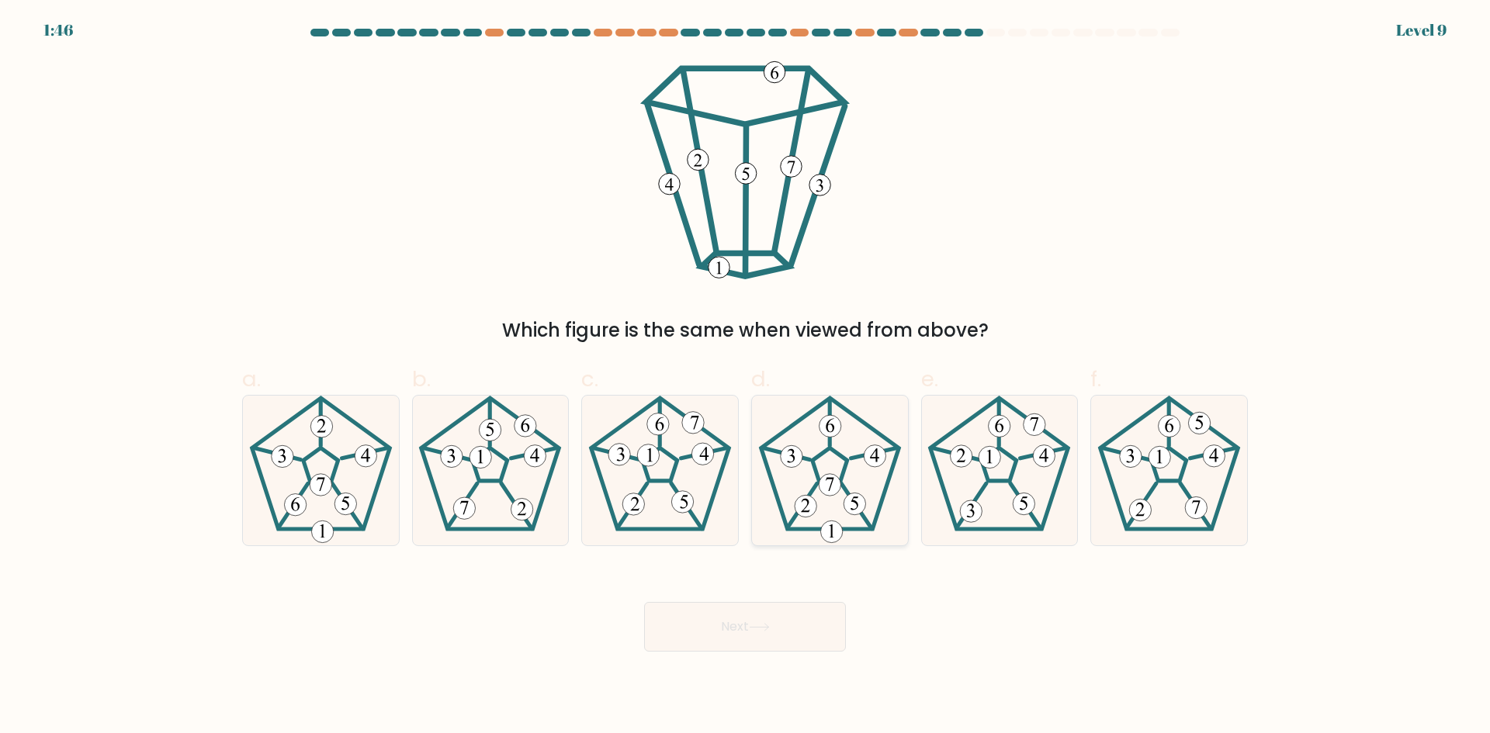
click at [823, 477] on 194 at bounding box center [830, 485] width 22 height 22
click at [746, 377] on input "d." at bounding box center [745, 372] width 1 height 10
radio input "true"
click at [714, 634] on button "Next" at bounding box center [745, 627] width 202 height 50
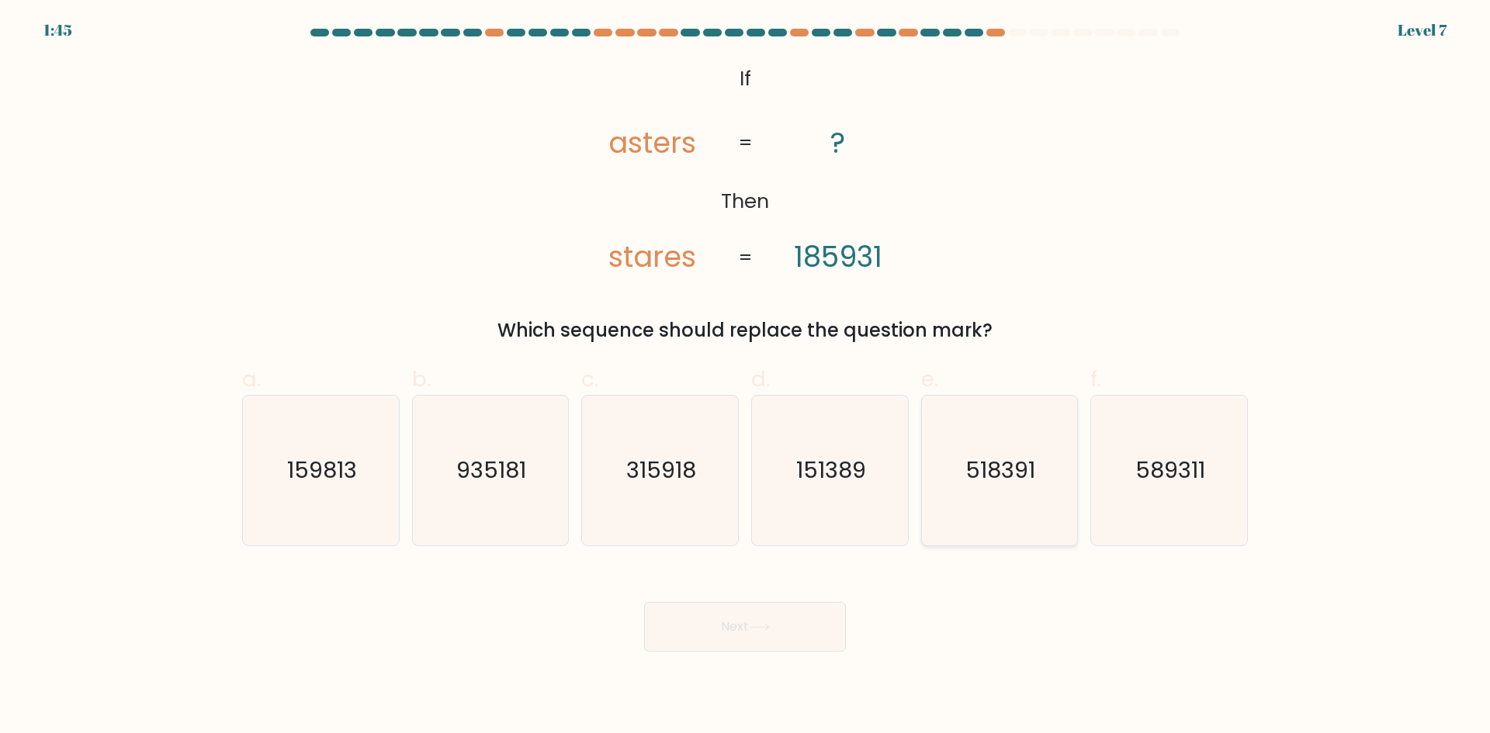
click at [1042, 484] on icon "518391" at bounding box center [999, 471] width 150 height 150
click at [746, 377] on input "e. 518391" at bounding box center [745, 372] width 1 height 10
radio input "true"
click at [763, 643] on button "Next" at bounding box center [745, 627] width 202 height 50
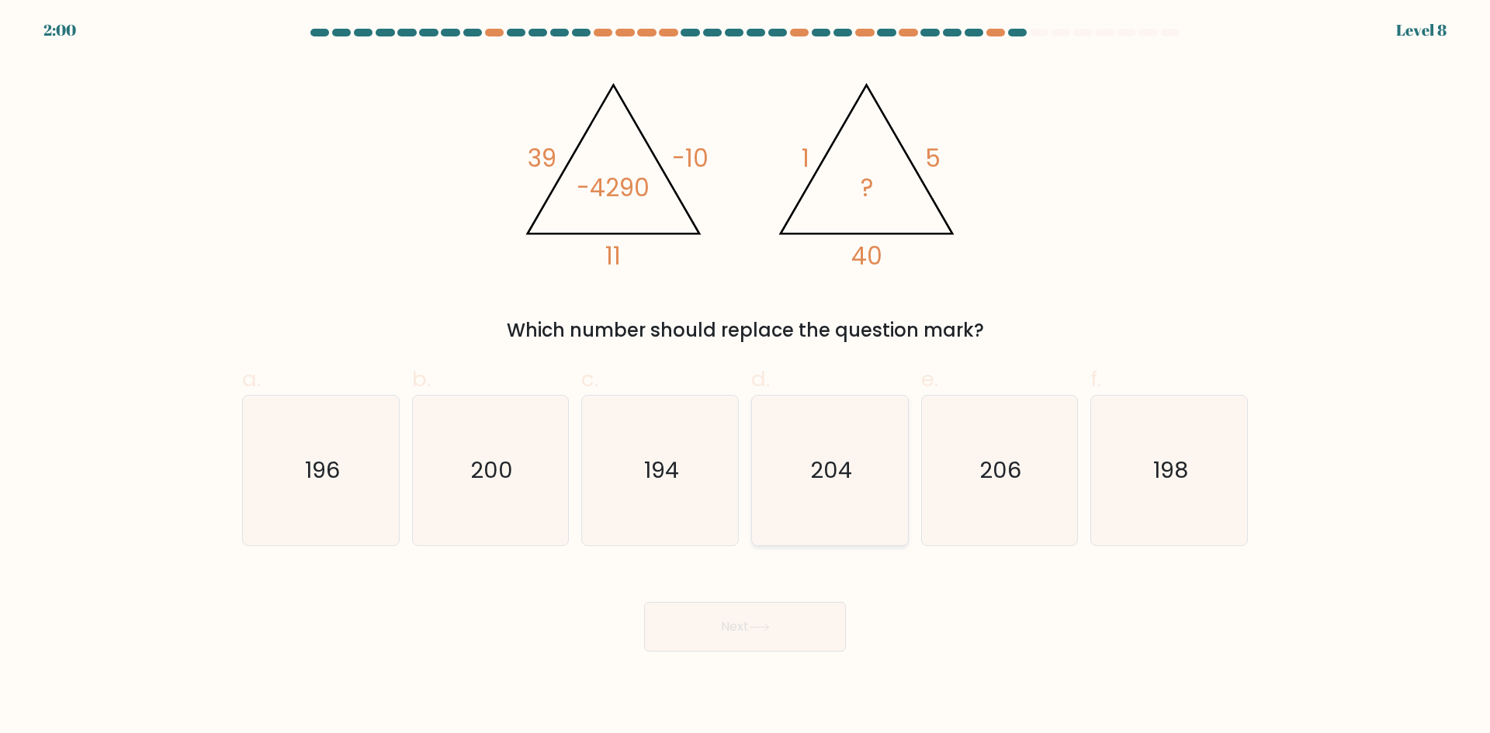
click at [836, 512] on icon "204" at bounding box center [830, 471] width 150 height 150
click at [746, 377] on input "d. 204" at bounding box center [745, 372] width 1 height 10
radio input "true"
click at [771, 636] on button "Next" at bounding box center [745, 627] width 202 height 50
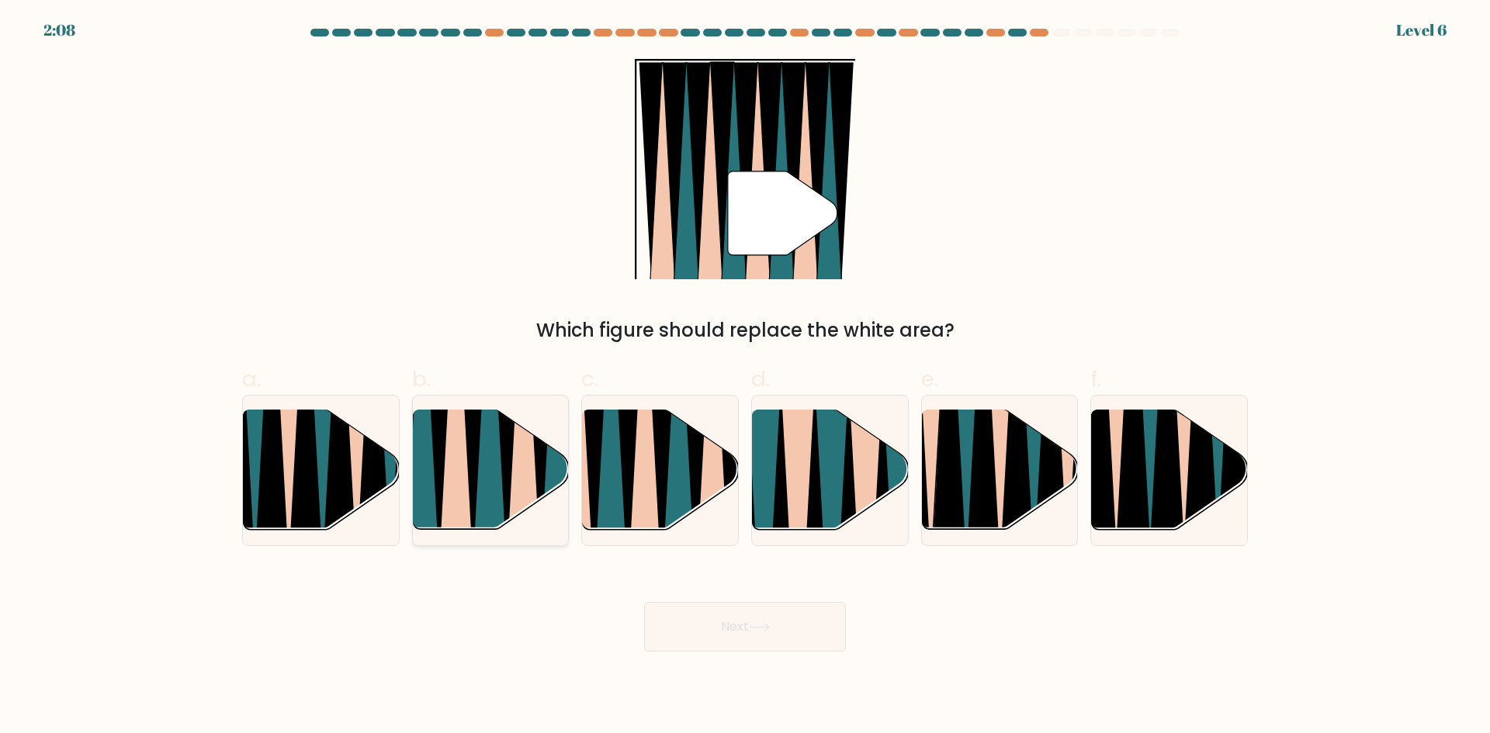
click at [498, 487] on icon at bounding box center [489, 411] width 35 height 312
click at [745, 377] on input "b." at bounding box center [745, 372] width 1 height 10
radio input "true"
click at [745, 626] on button "Next" at bounding box center [745, 627] width 202 height 50
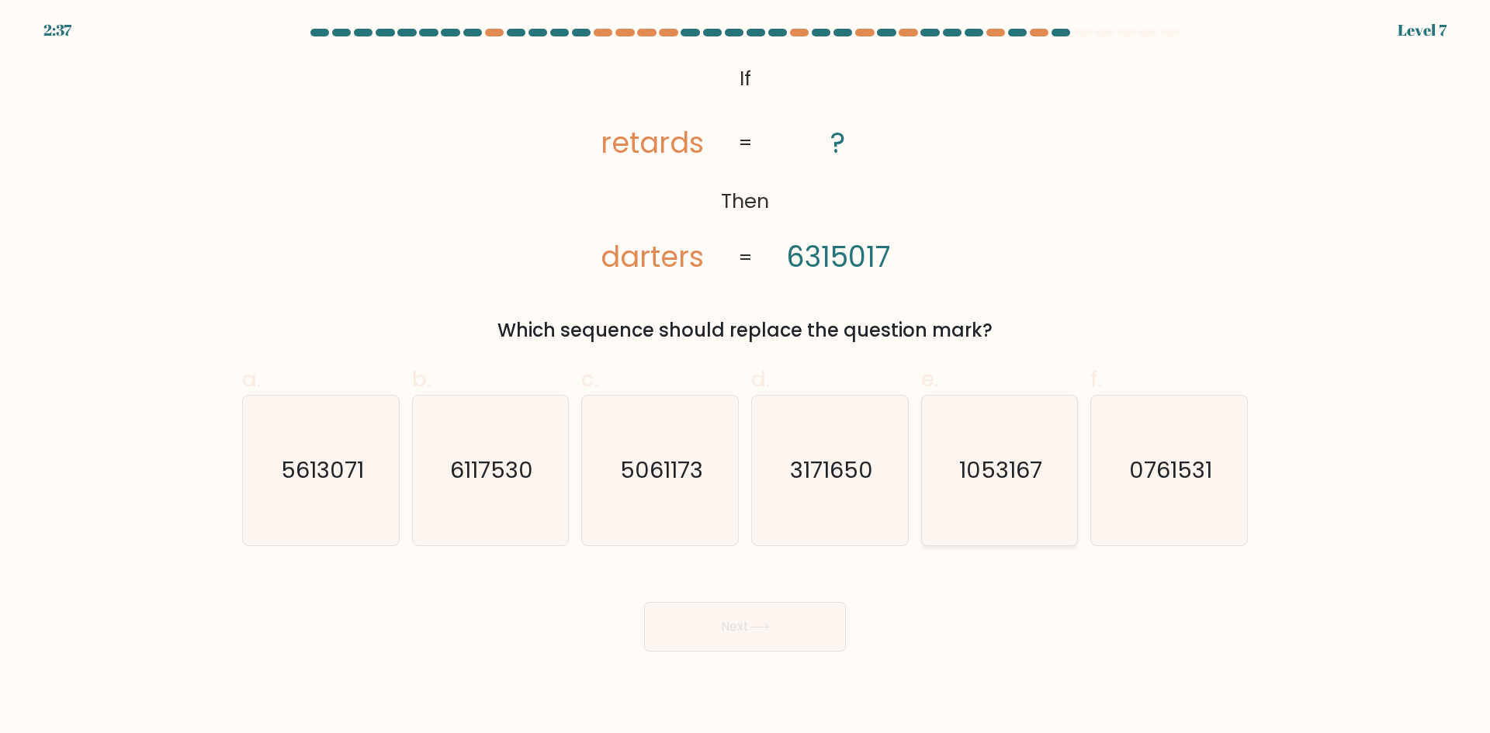
click at [991, 494] on icon "1053167" at bounding box center [999, 471] width 150 height 150
click at [746, 377] on input "e. 1053167" at bounding box center [745, 372] width 1 height 10
radio input "true"
click at [768, 623] on icon at bounding box center [759, 627] width 21 height 9
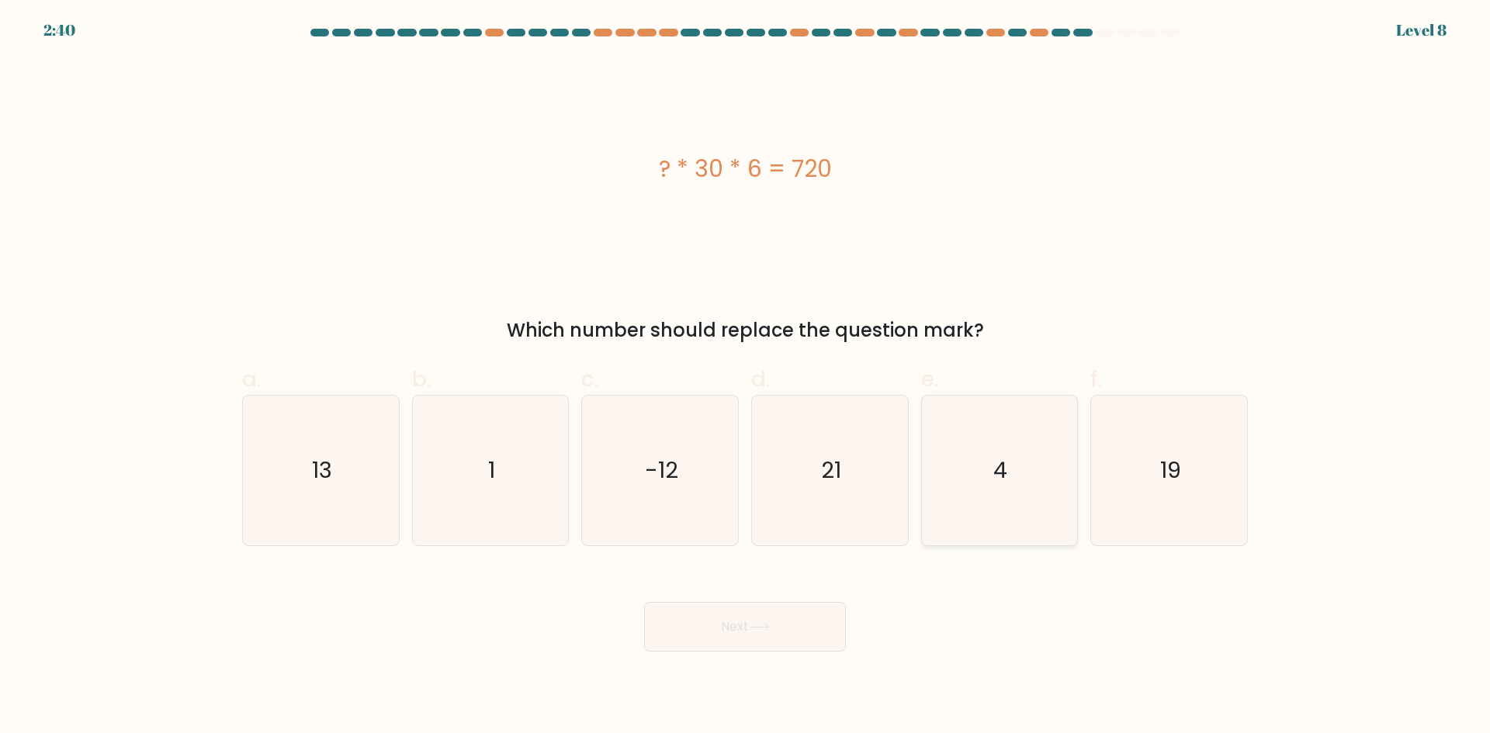
click at [1038, 463] on icon "4" at bounding box center [999, 471] width 150 height 150
click at [746, 377] on input "e. 4" at bounding box center [745, 372] width 1 height 10
radio input "true"
click at [764, 627] on icon at bounding box center [759, 627] width 19 height 7
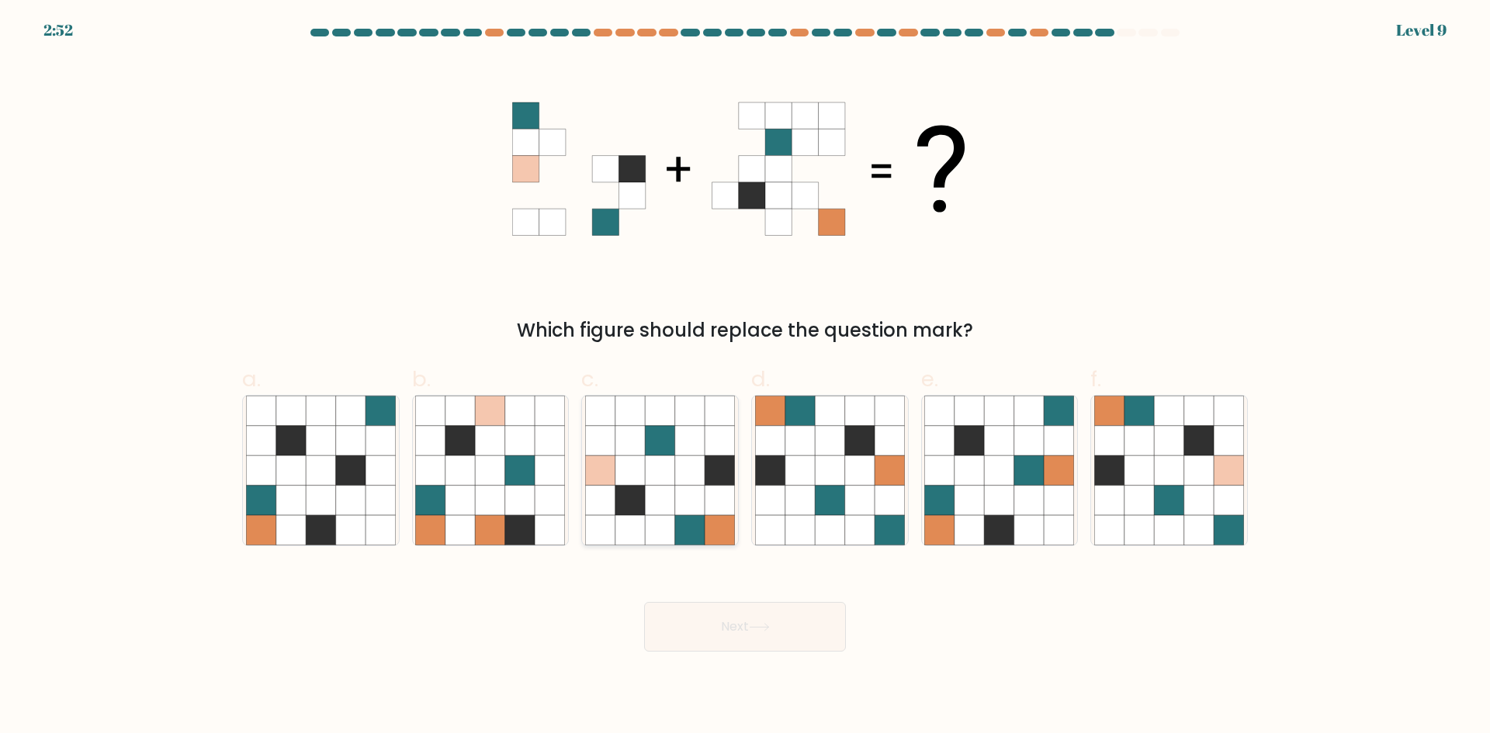
click at [691, 515] on icon at bounding box center [689, 529] width 29 height 29
click at [745, 377] on input "c." at bounding box center [745, 372] width 1 height 10
radio input "true"
click at [754, 629] on icon at bounding box center [759, 627] width 21 height 9
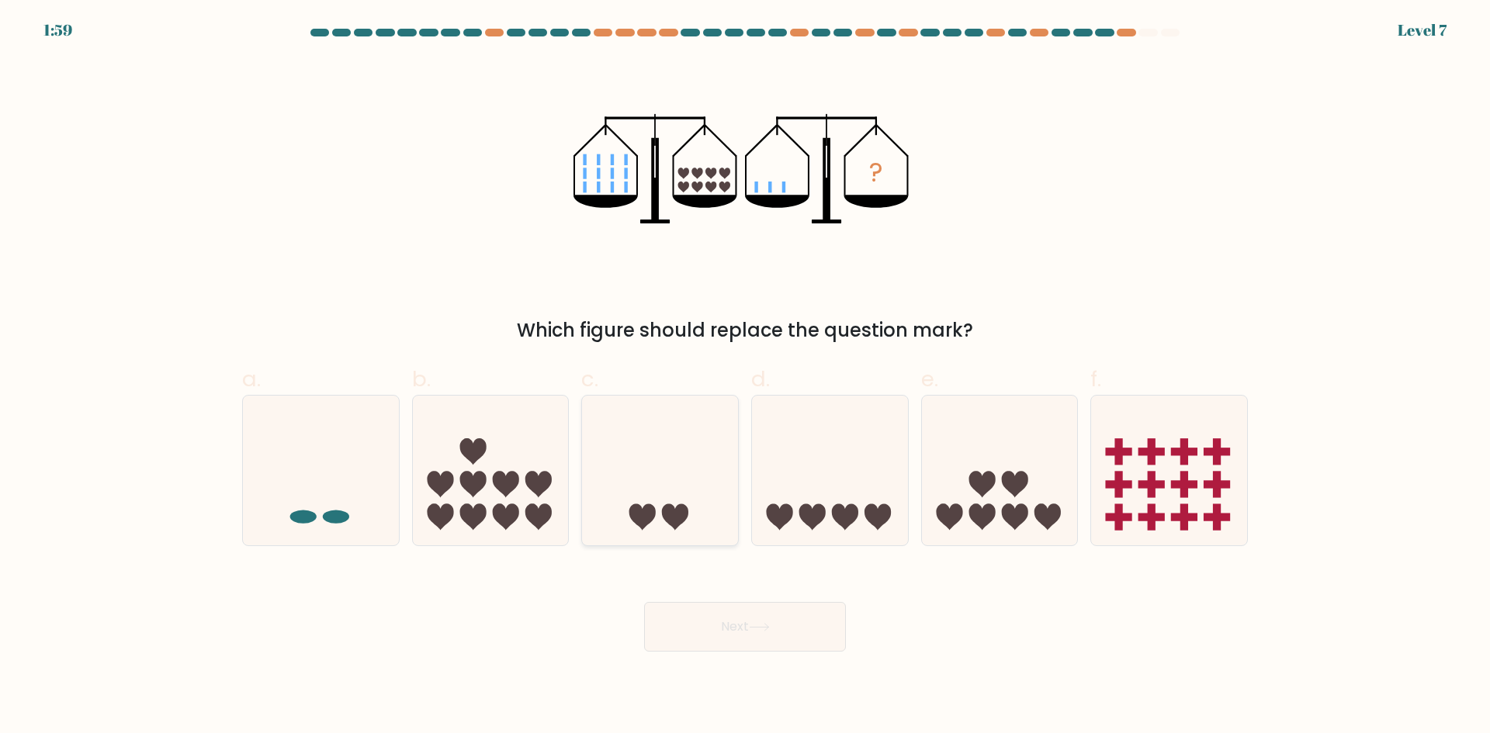
click at [654, 478] on icon at bounding box center [660, 470] width 156 height 129
click at [745, 377] on input "c." at bounding box center [745, 372] width 1 height 10
radio input "true"
click at [741, 629] on button "Next" at bounding box center [745, 627] width 202 height 50
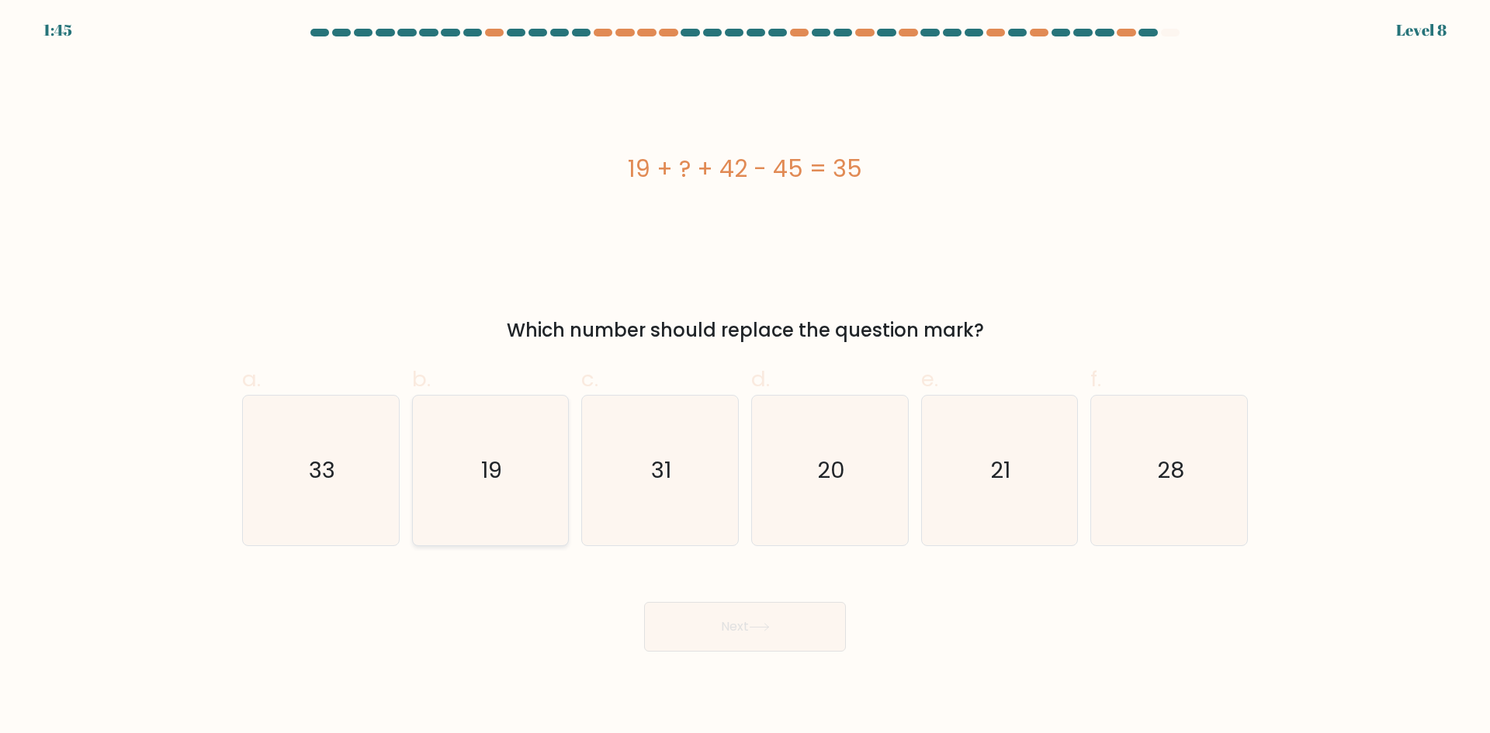
click at [516, 485] on icon "19" at bounding box center [490, 471] width 150 height 150
click at [745, 377] on input "b. 19" at bounding box center [745, 372] width 1 height 10
radio input "true"
click at [723, 634] on button "Next" at bounding box center [745, 627] width 202 height 50
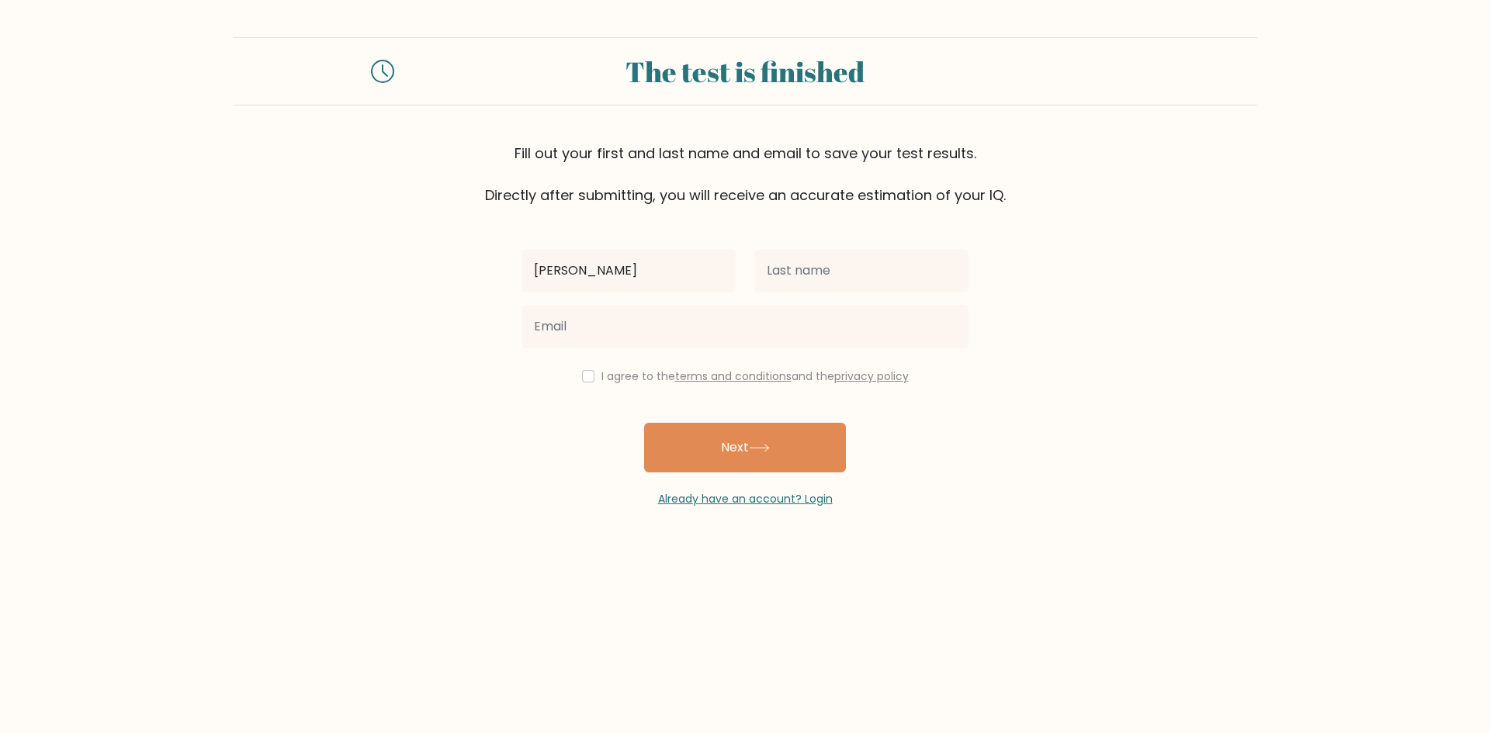
type input "Lanie Rose"
type input "Himaya"
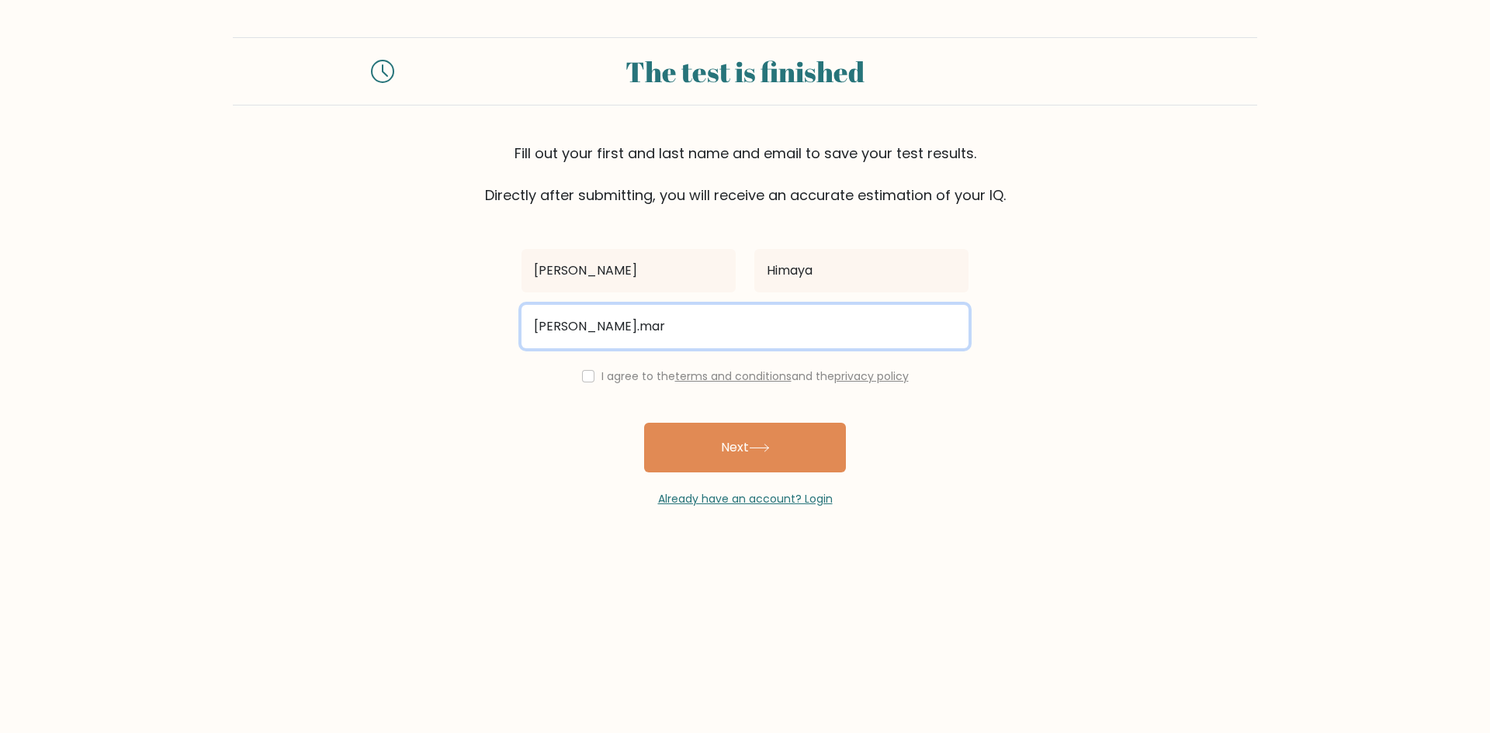
type input "lanie.marketing2020@gmail.com"
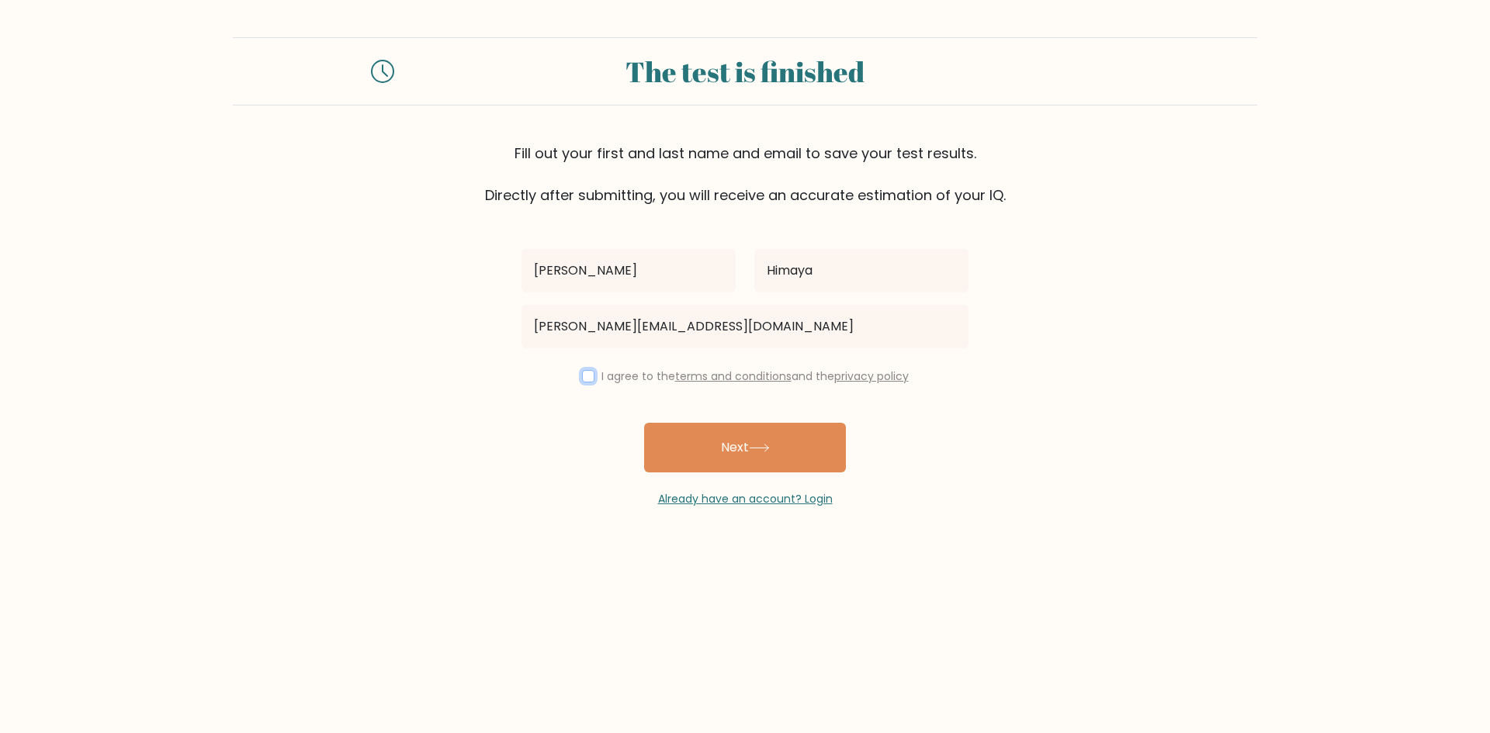
click at [584, 378] on input "checkbox" at bounding box center [588, 376] width 12 height 12
checkbox input "true"
click at [691, 456] on button "Next" at bounding box center [745, 448] width 202 height 50
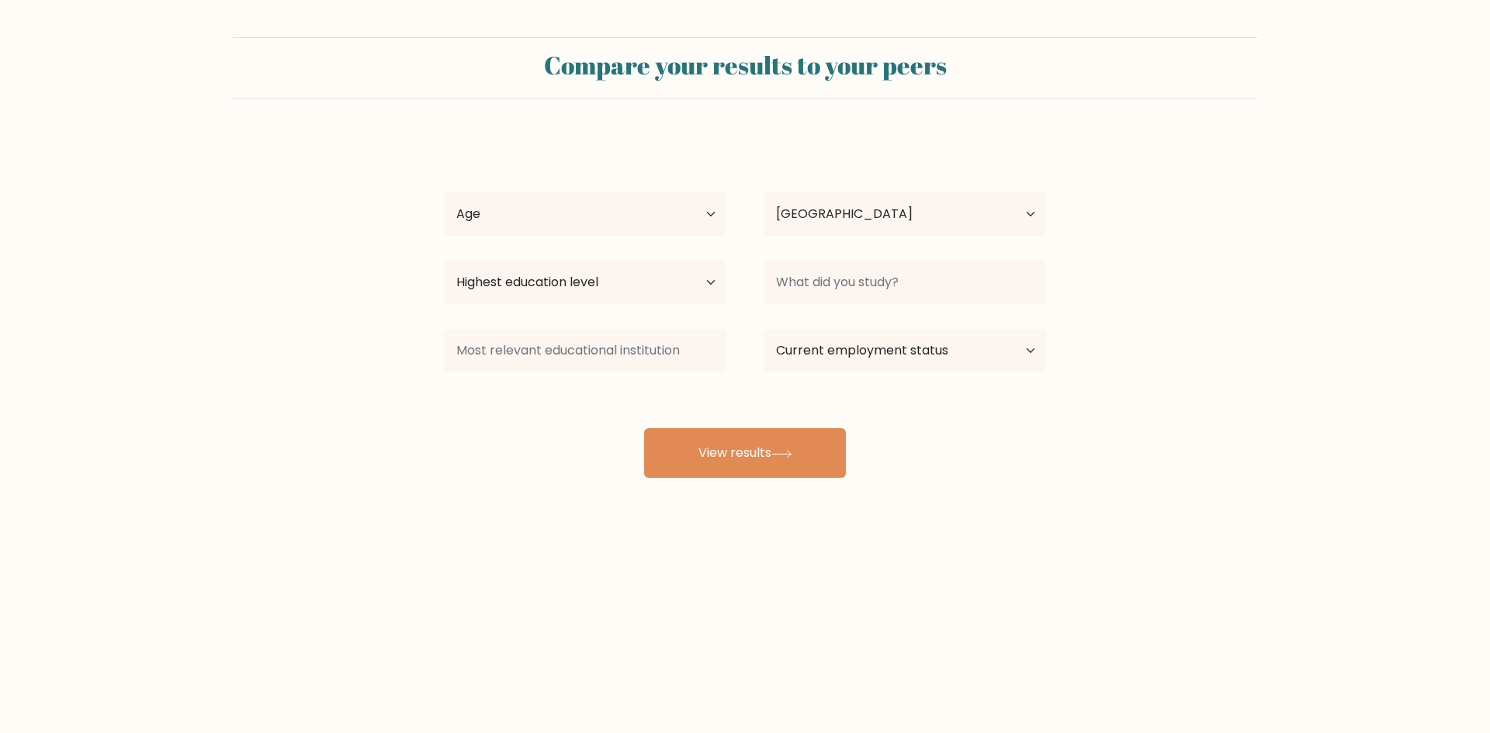
select select "PH"
click at [740, 458] on button "View results" at bounding box center [745, 453] width 202 height 50
click at [705, 207] on select "Age Under [DEMOGRAPHIC_DATA] [DEMOGRAPHIC_DATA] [DEMOGRAPHIC_DATA] [DEMOGRAPHIC…" at bounding box center [585, 213] width 282 height 43
select select "25_34"
click at [444, 192] on select "Age Under [DEMOGRAPHIC_DATA] [DEMOGRAPHIC_DATA] [DEMOGRAPHIC_DATA] [DEMOGRAPHIC…" at bounding box center [585, 213] width 282 height 43
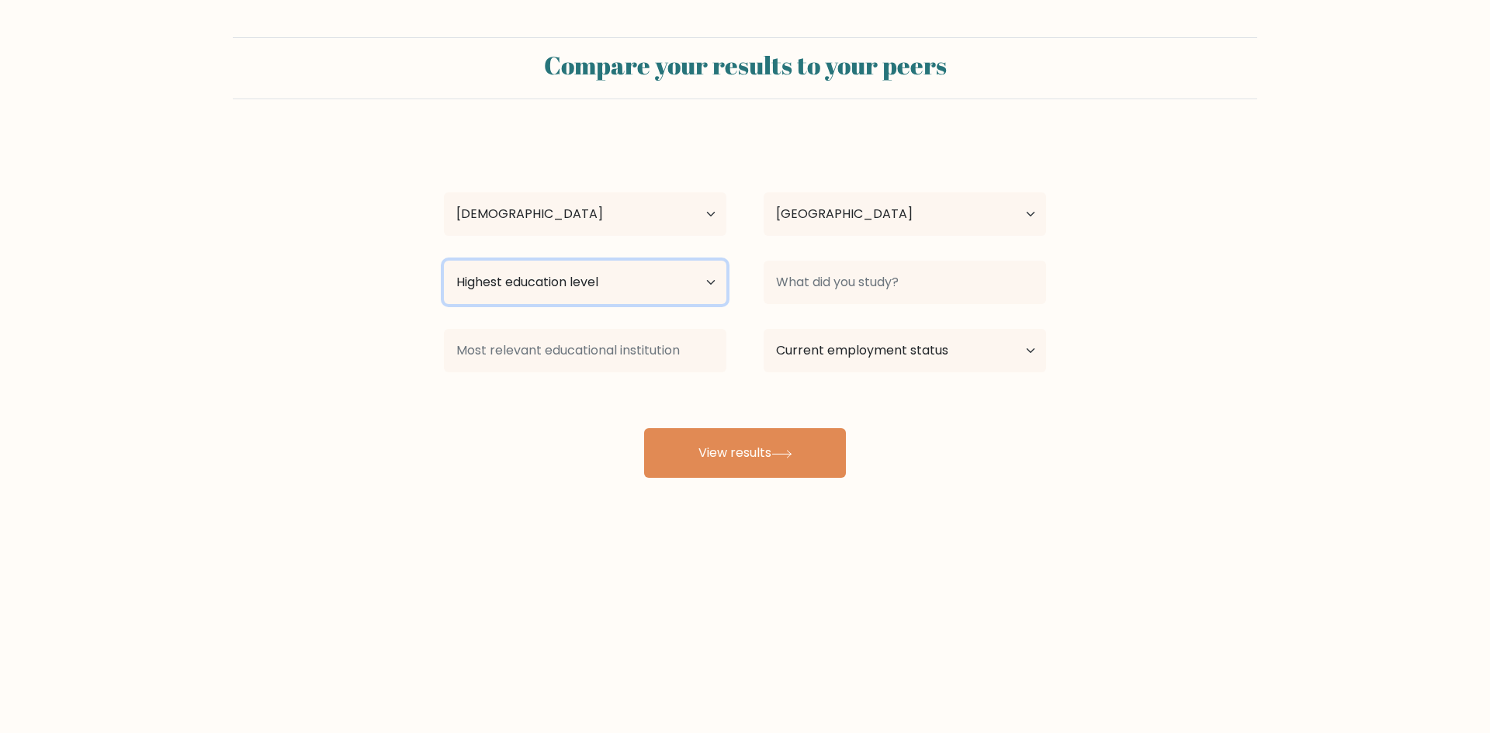
click at [702, 282] on select "Highest education level No schooling Primary Lower Secondary Upper Secondary Oc…" at bounding box center [585, 282] width 282 height 43
select select "bachelors_degree"
click at [444, 261] on select "Highest education level No schooling Primary Lower Secondary Upper Secondary Oc…" at bounding box center [585, 282] width 282 height 43
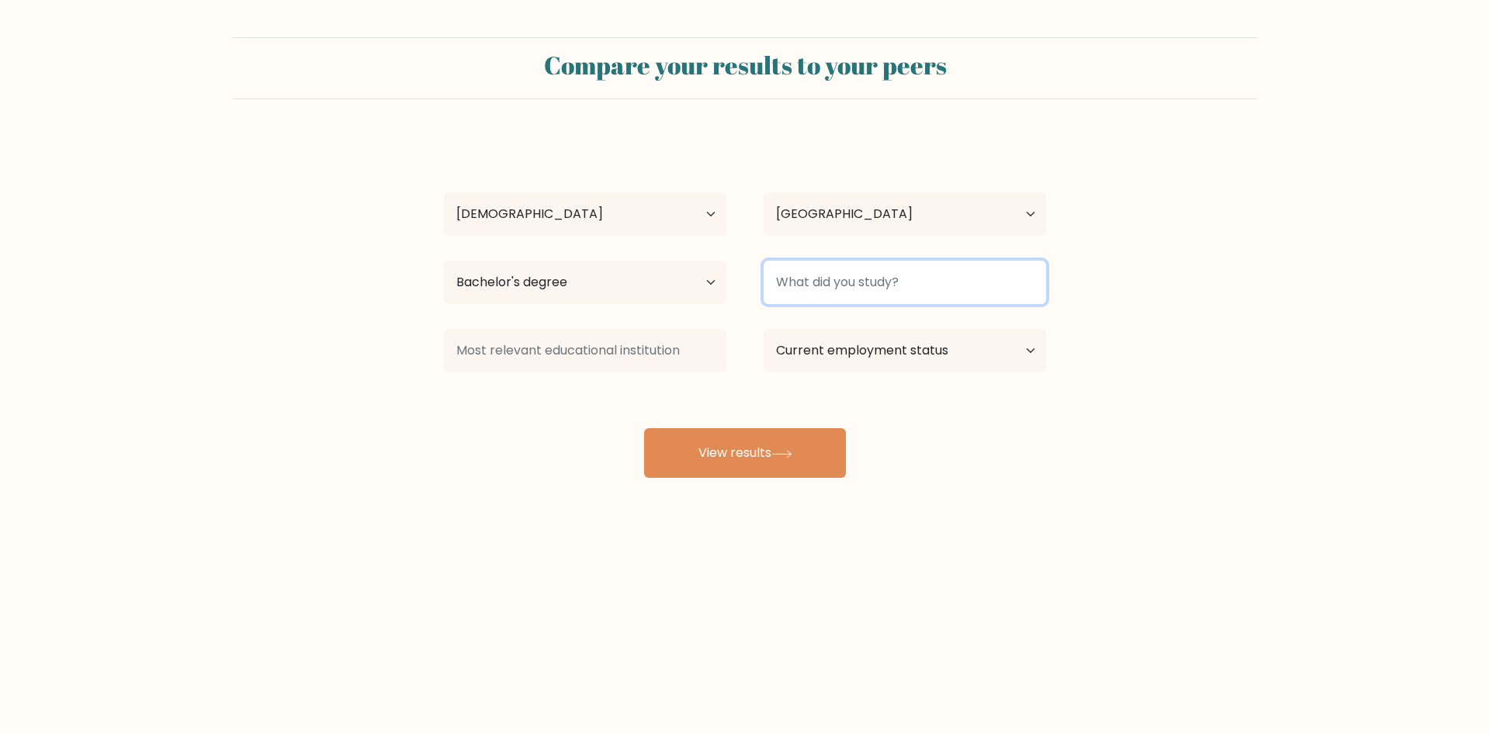
click at [931, 282] on input at bounding box center [905, 282] width 282 height 43
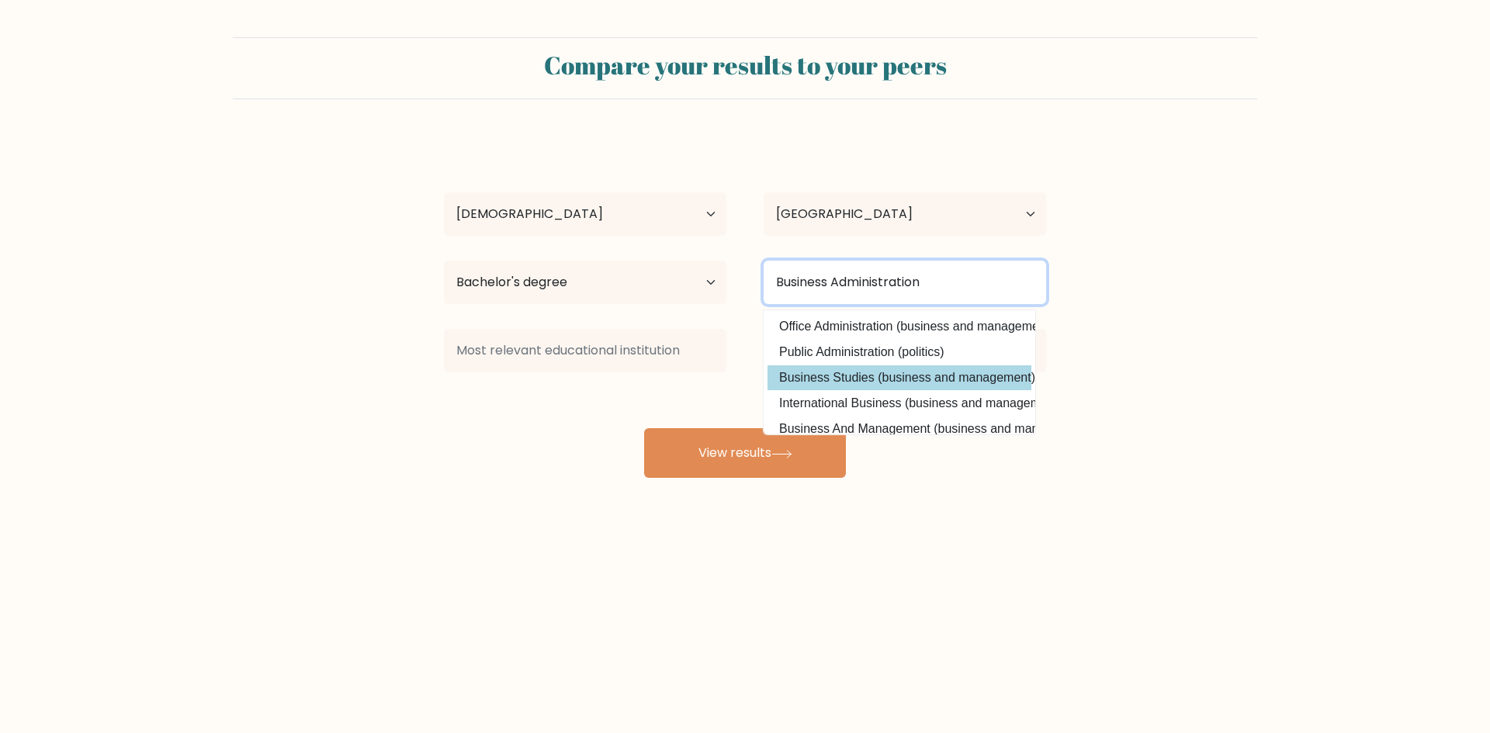
type input "Business Administration"
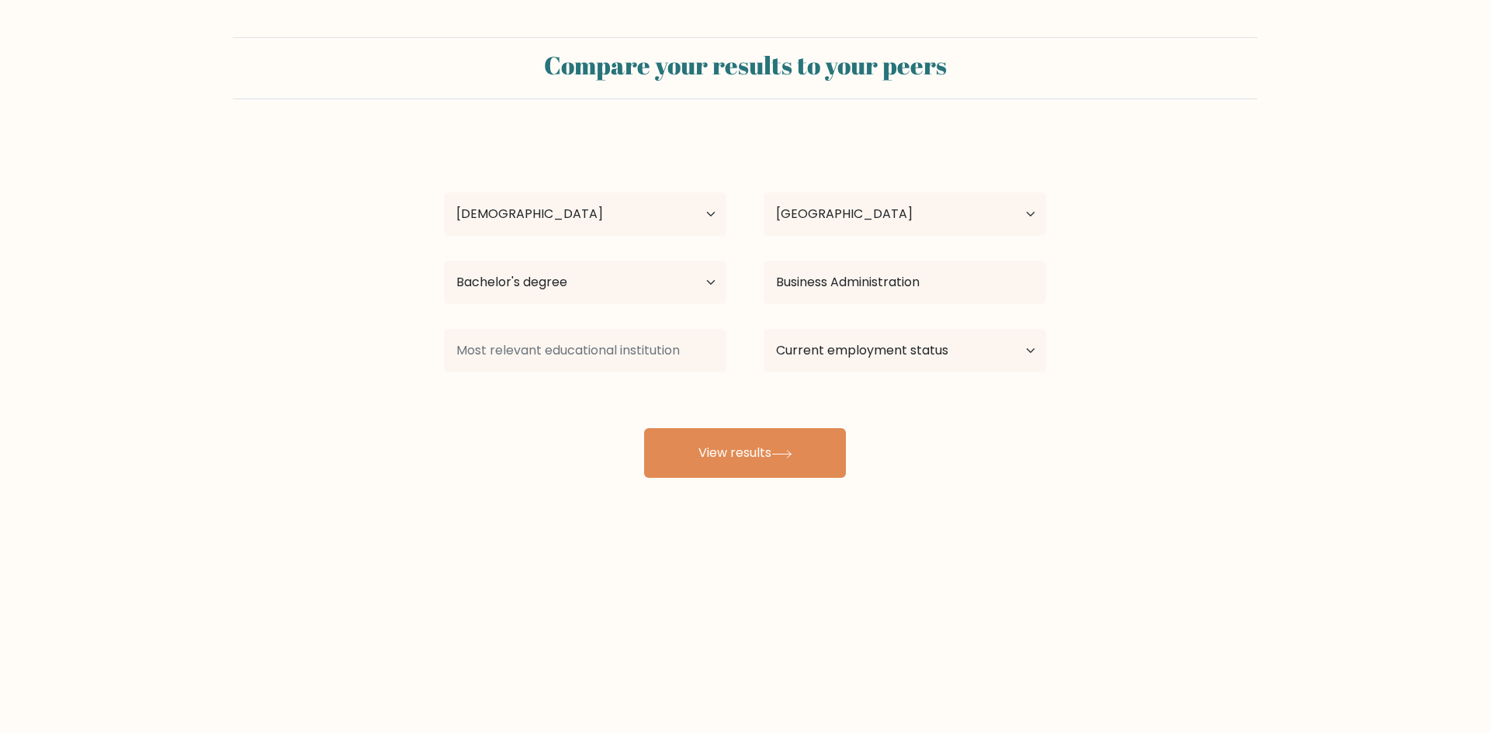
click at [928, 373] on div "[PERSON_NAME] Age Under [DEMOGRAPHIC_DATA] [DEMOGRAPHIC_DATA] [DEMOGRAPHIC_DATA…" at bounding box center [745, 307] width 621 height 341
click at [917, 348] on select "Current employment status Employed Student Retired Other / prefer not to answer" at bounding box center [905, 350] width 282 height 43
select select "employed"
click at [764, 329] on select "Current employment status Employed Student Retired Other / prefer not to answer" at bounding box center [905, 350] width 282 height 43
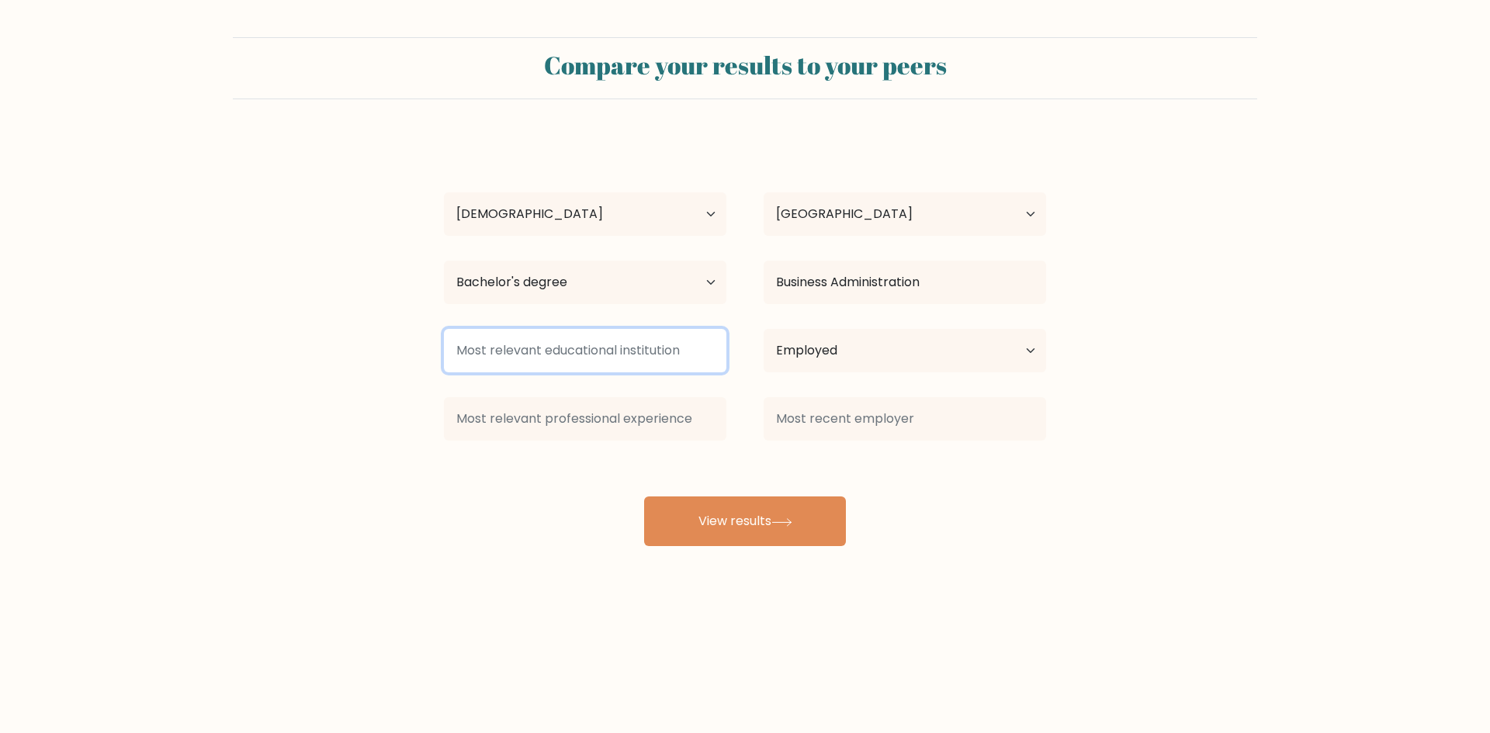
click at [658, 341] on input at bounding box center [585, 350] width 282 height 43
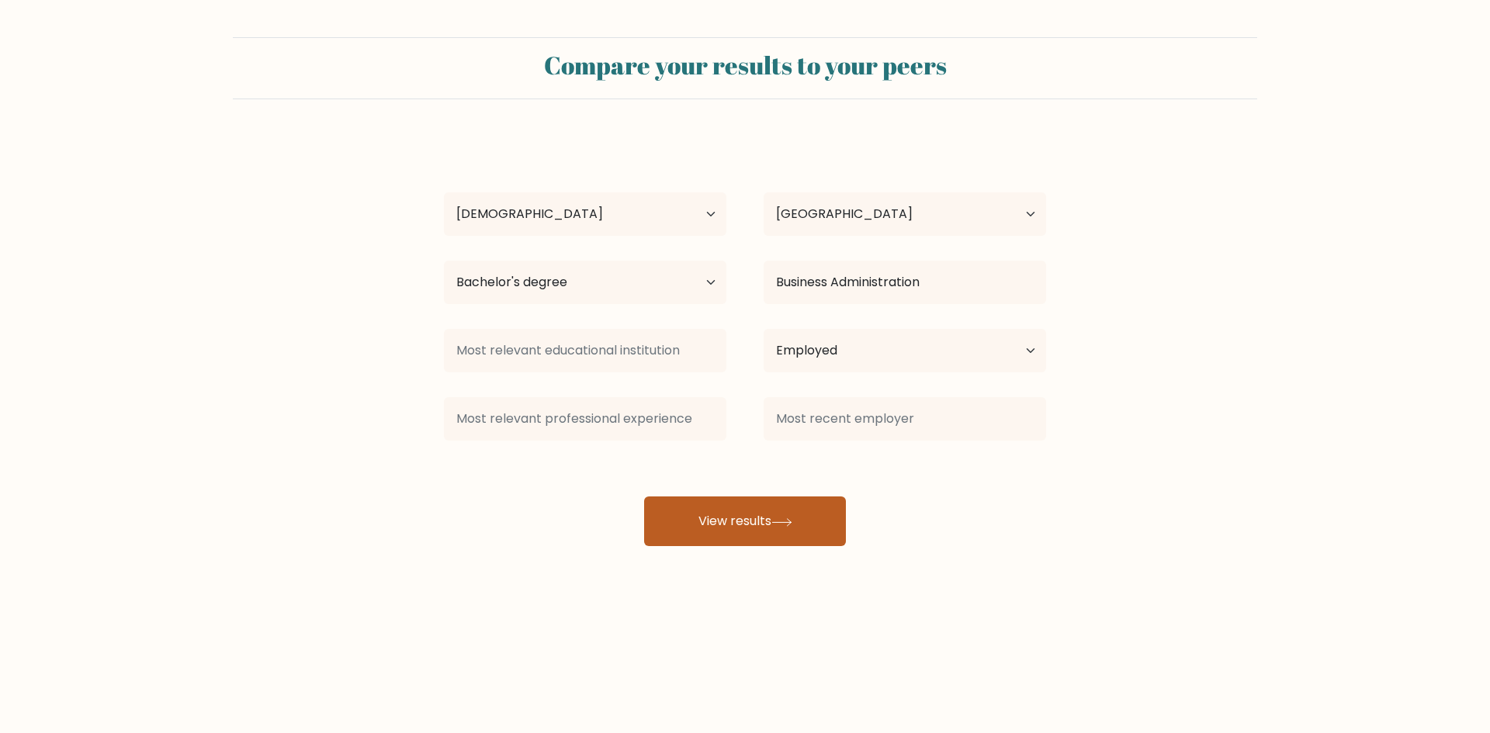
click at [680, 515] on button "View results" at bounding box center [745, 522] width 202 height 50
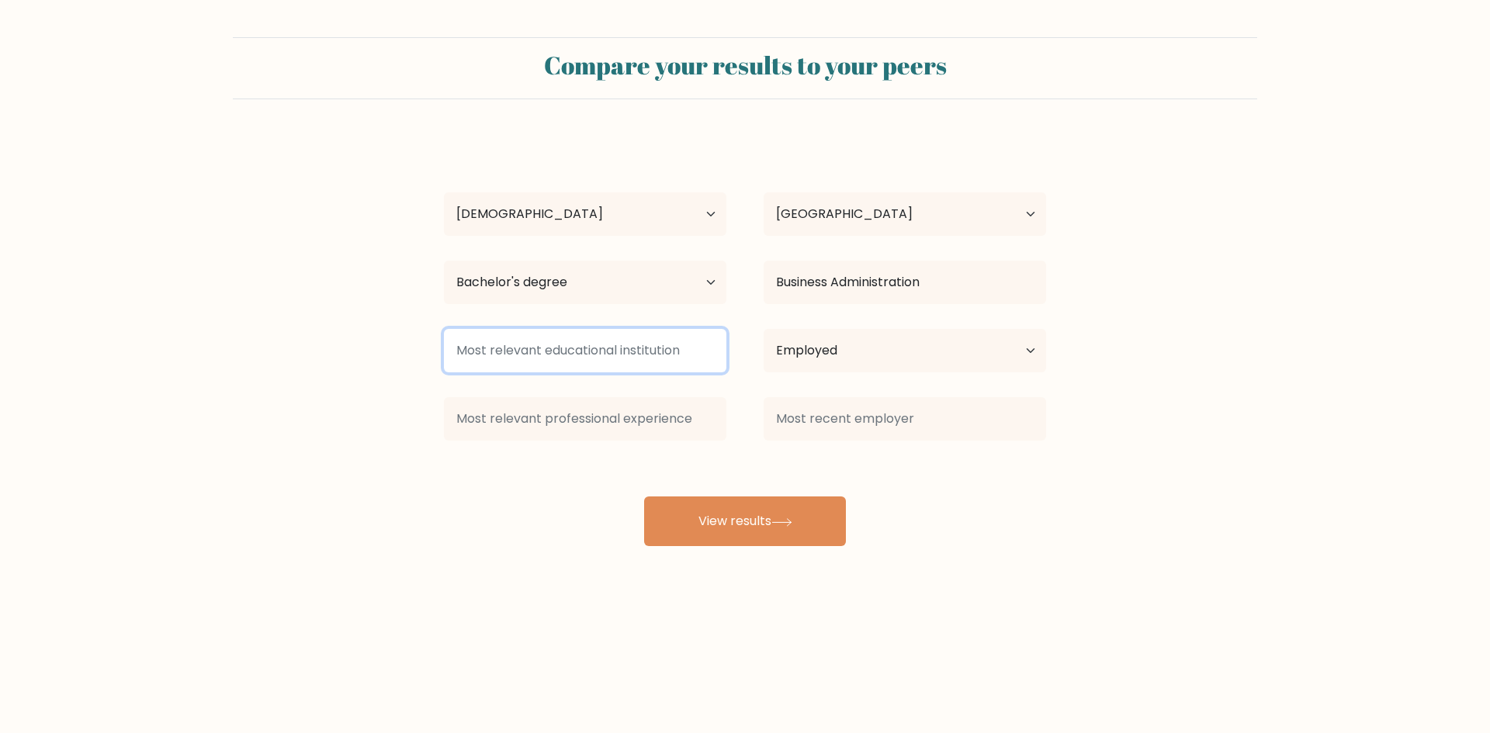
click at [655, 350] on input at bounding box center [585, 350] width 282 height 43
click at [527, 494] on div "[PERSON_NAME] Age Under [DEMOGRAPHIC_DATA] [DEMOGRAPHIC_DATA] [DEMOGRAPHIC_DATA…" at bounding box center [745, 342] width 621 height 410
click at [704, 348] on input at bounding box center [585, 350] width 282 height 43
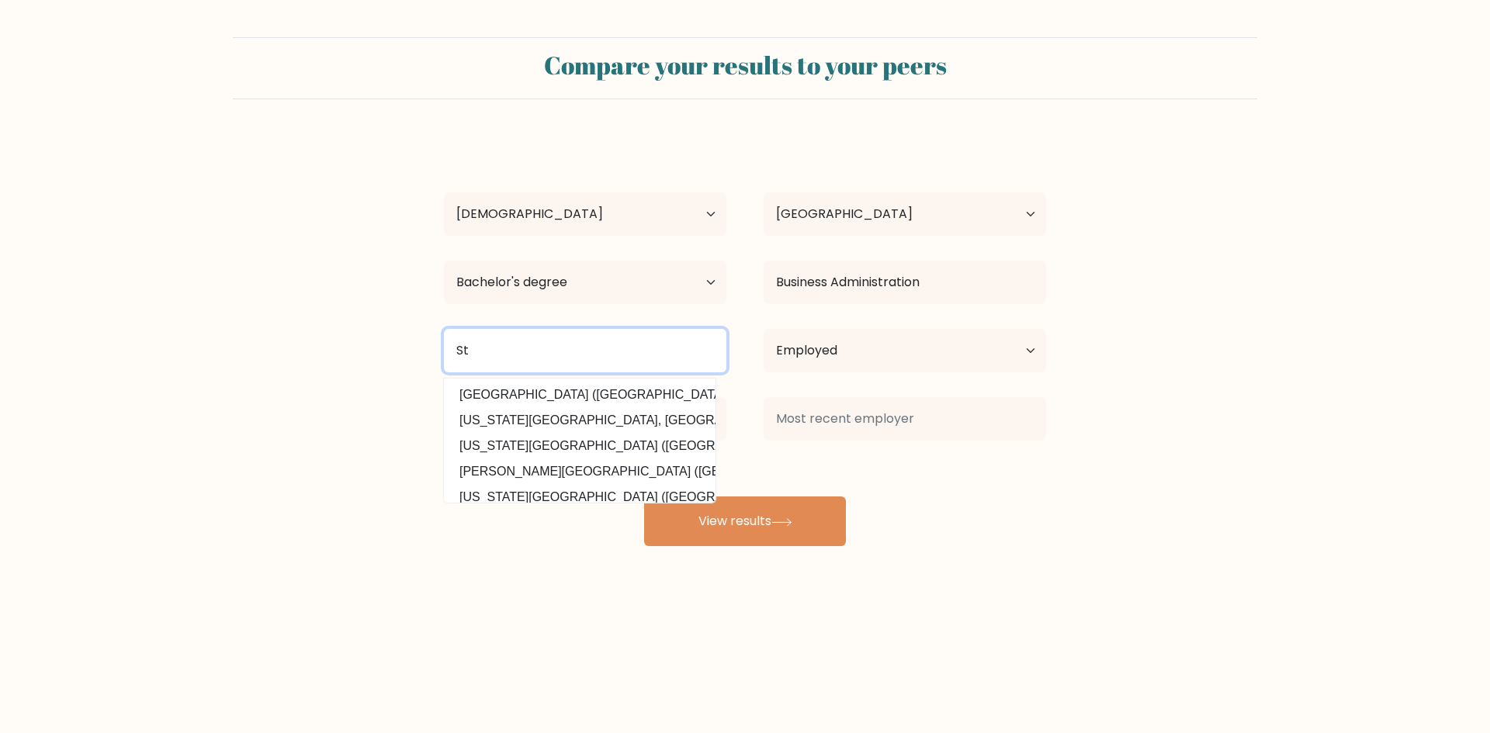
type input "S"
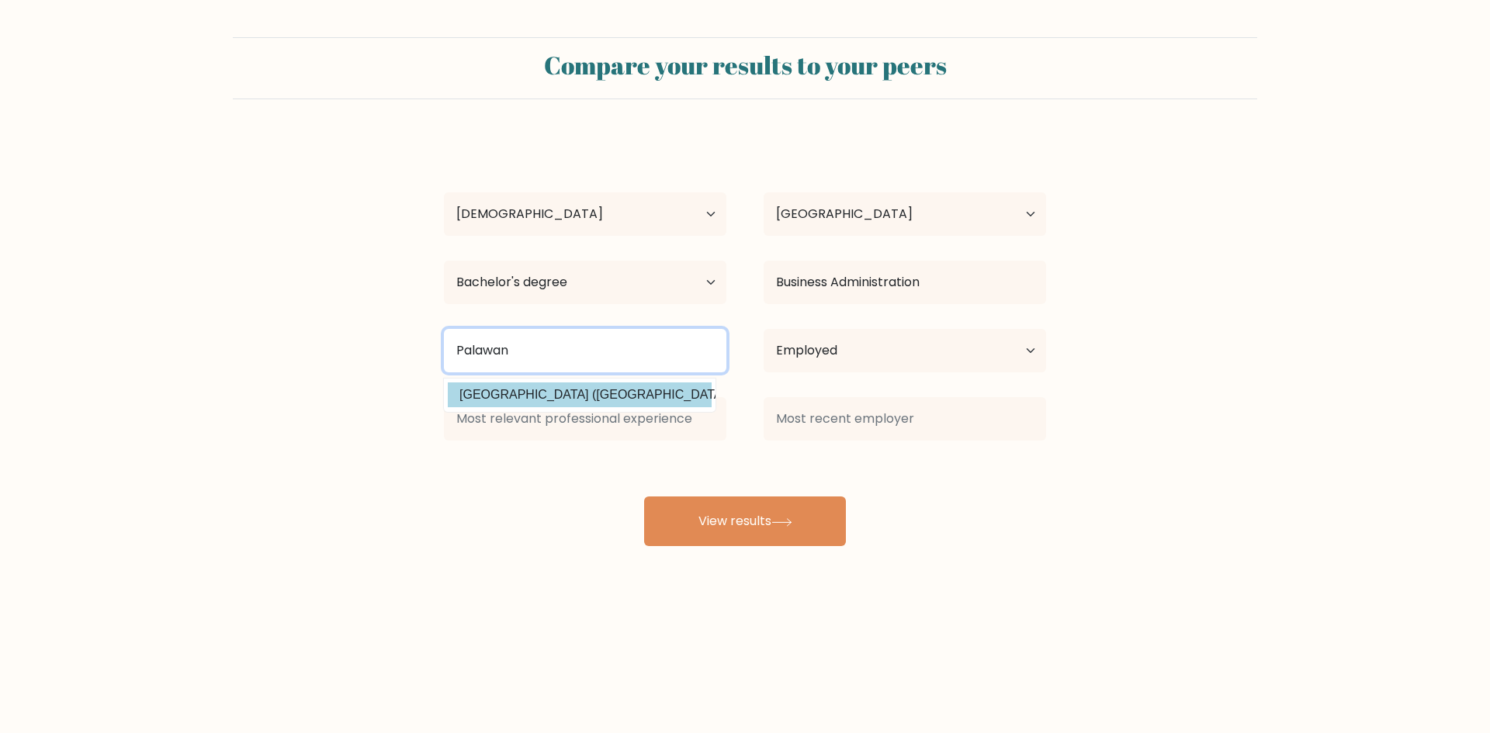
type input "Palawan"
click at [622, 390] on div "[PERSON_NAME] Age Under [DEMOGRAPHIC_DATA] [DEMOGRAPHIC_DATA] [DEMOGRAPHIC_DATA…" at bounding box center [745, 342] width 621 height 410
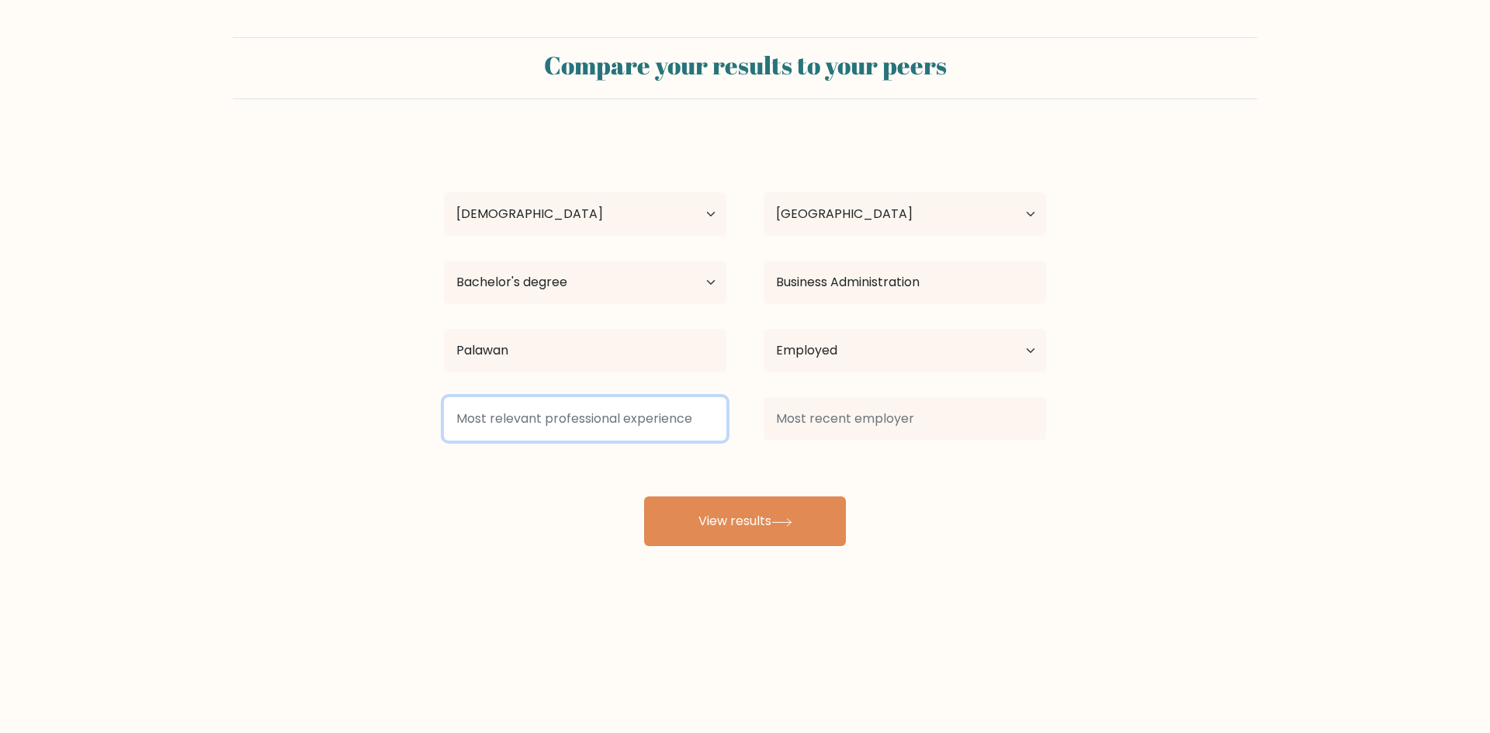
click at [635, 416] on input at bounding box center [585, 418] width 282 height 43
click at [614, 464] on div "[PERSON_NAME] Age Under [DEMOGRAPHIC_DATA] [DEMOGRAPHIC_DATA] [DEMOGRAPHIC_DATA…" at bounding box center [745, 342] width 621 height 410
click at [598, 424] on input "Off" at bounding box center [585, 418] width 282 height 43
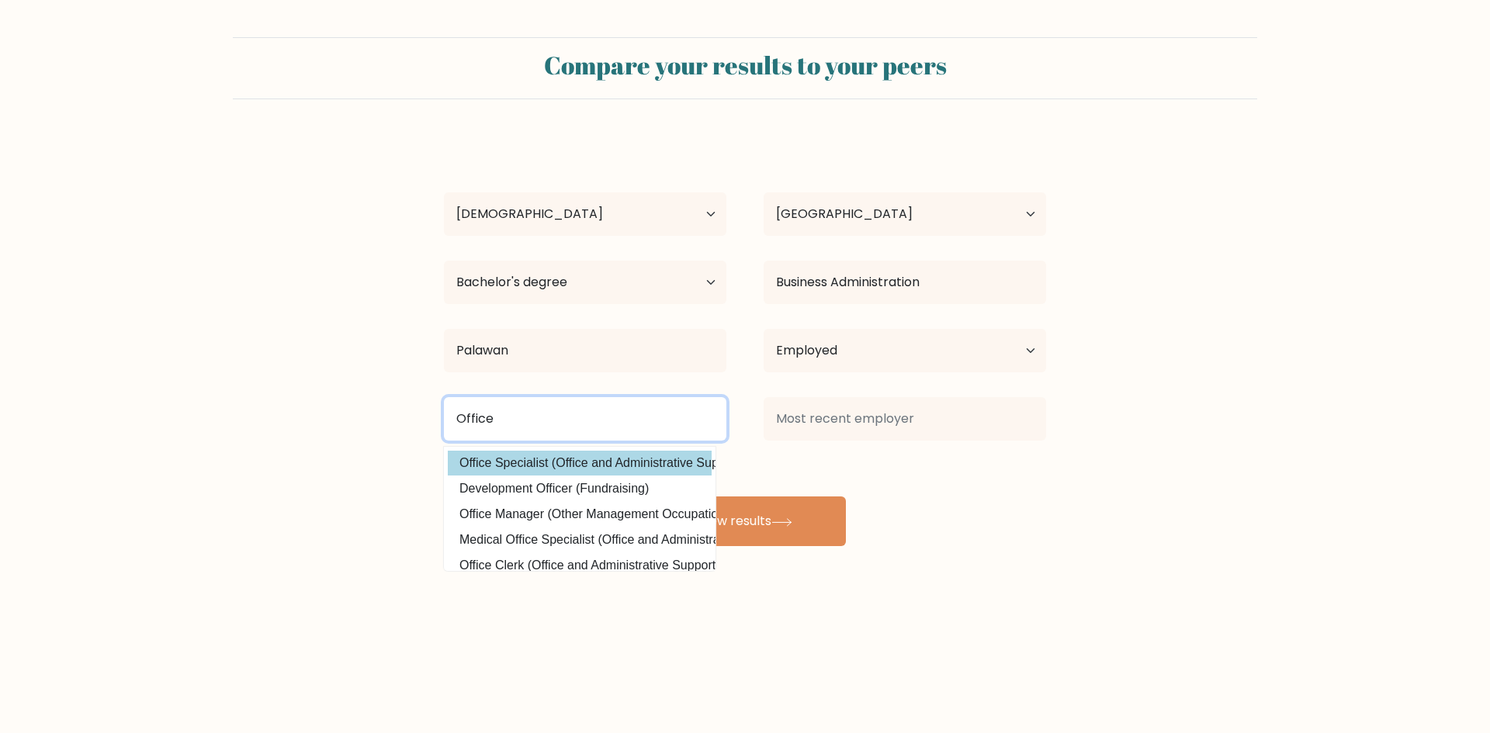
type input "Office"
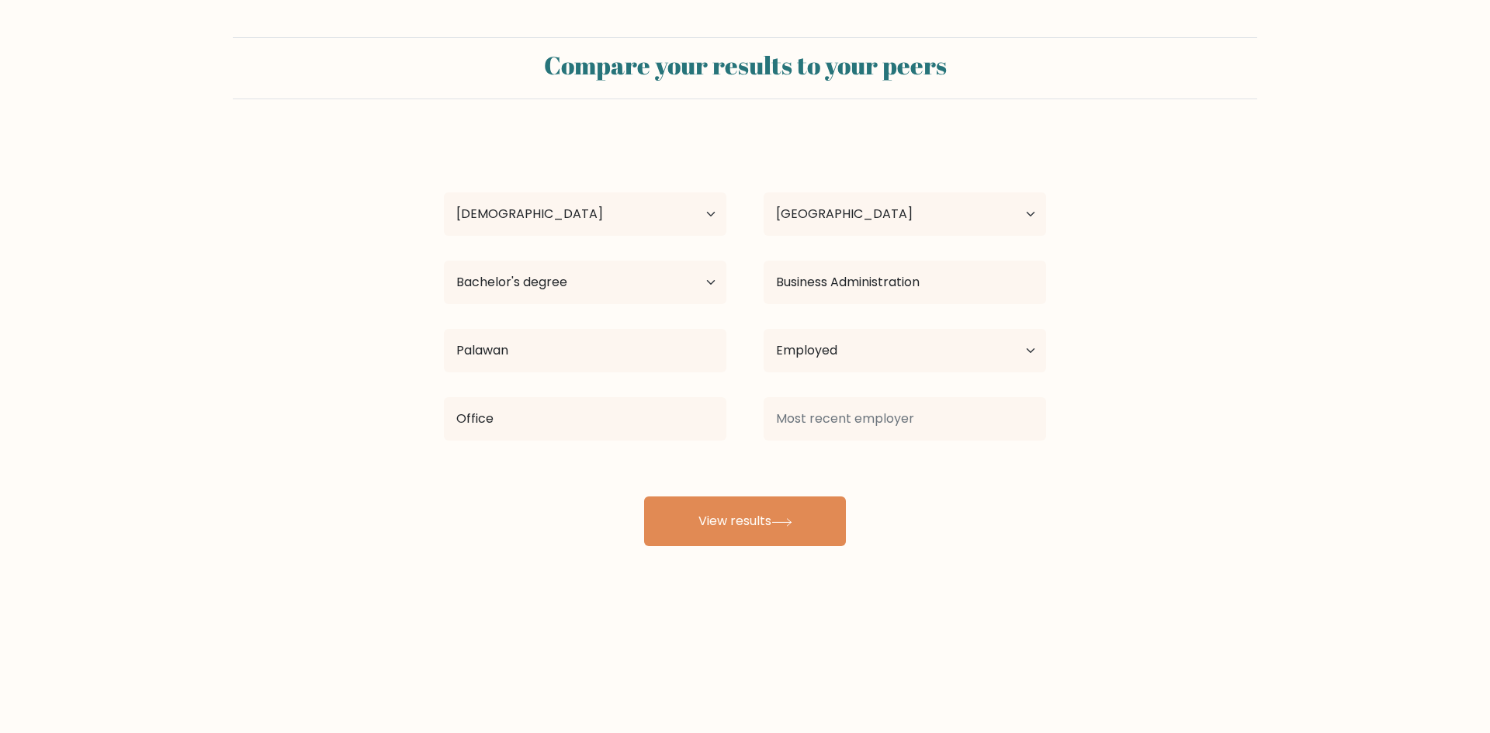
click at [560, 466] on div "[PERSON_NAME] Age Under [DEMOGRAPHIC_DATA] [DEMOGRAPHIC_DATA] [DEMOGRAPHIC_DATA…" at bounding box center [745, 342] width 621 height 410
click at [855, 424] on input at bounding box center [905, 418] width 282 height 43
click at [860, 465] on div "[PERSON_NAME] Age Under [DEMOGRAPHIC_DATA] [DEMOGRAPHIC_DATA] [DEMOGRAPHIC_DATA…" at bounding box center [745, 342] width 621 height 410
click at [904, 424] on input "Coral Bay Nickel" at bounding box center [905, 418] width 282 height 43
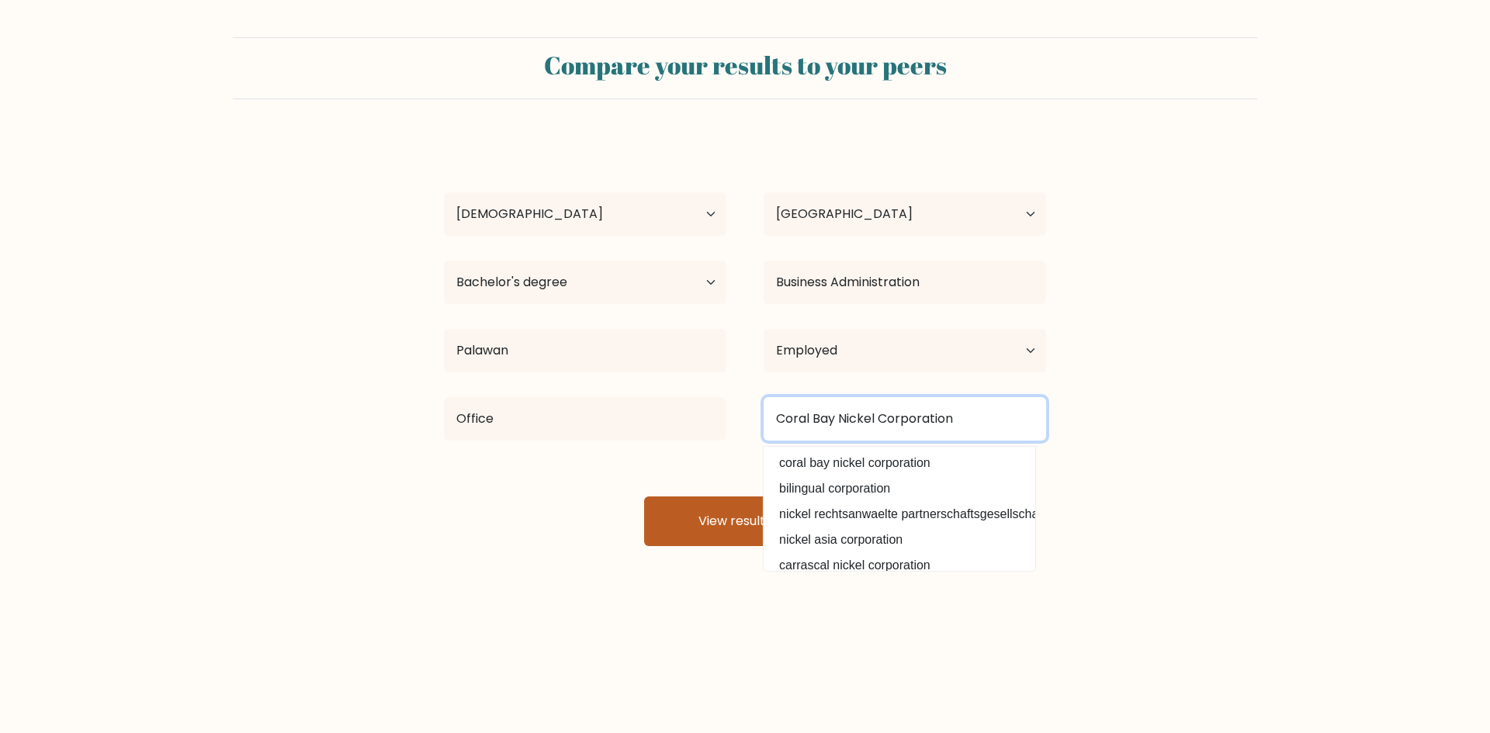
type input "Coral Bay Nickel Corporation"
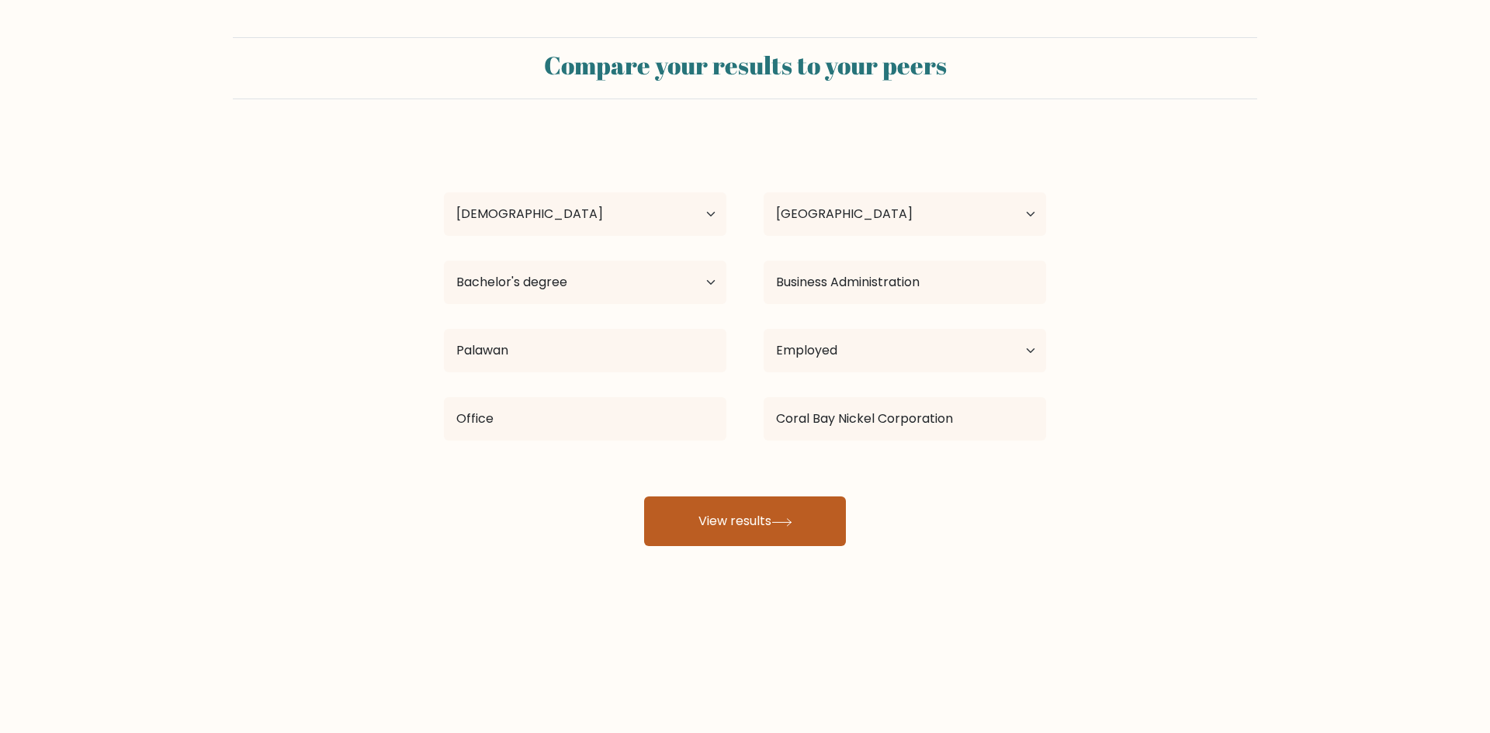
click at [726, 522] on button "View results" at bounding box center [745, 522] width 202 height 50
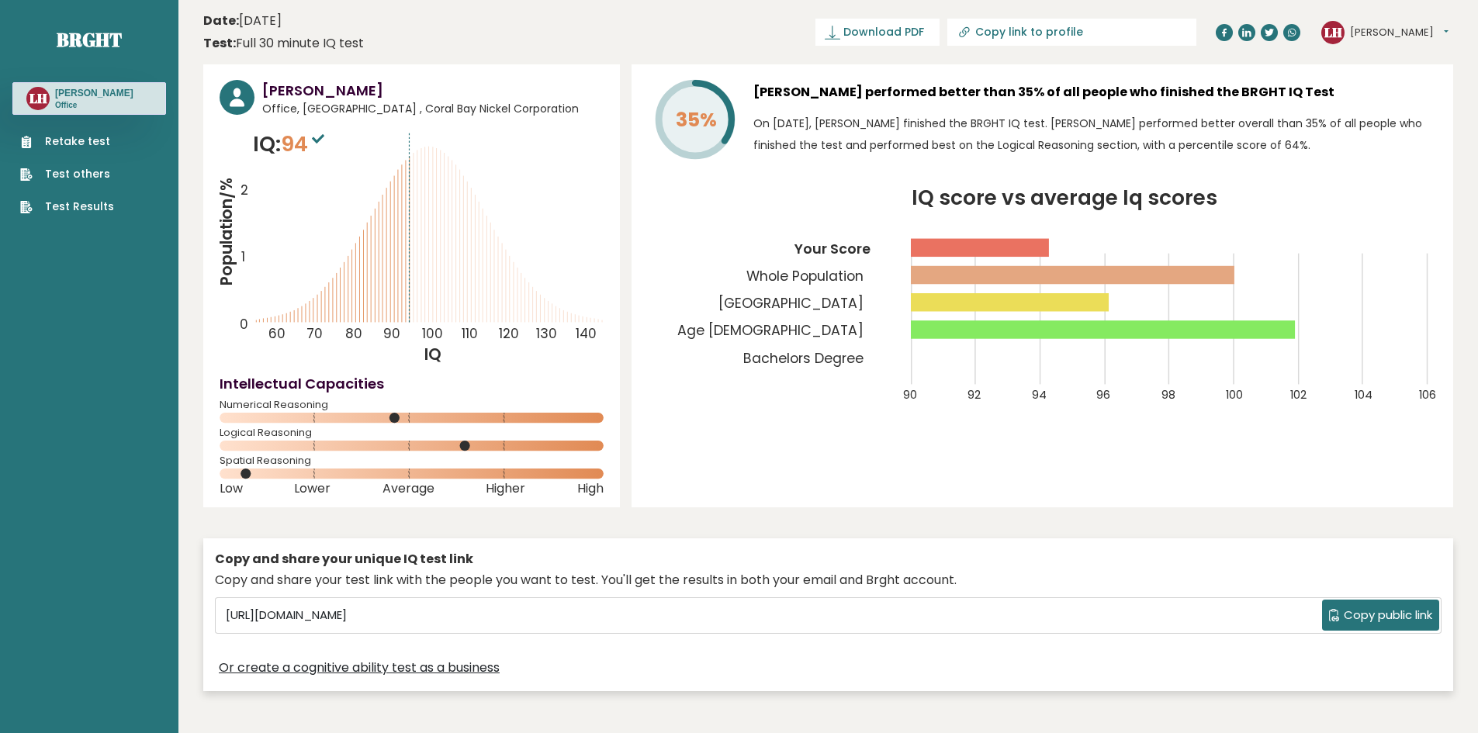
click at [409, 369] on div "[PERSON_NAME] Office, [GEOGRAPHIC_DATA] , Coral Bay Nickel Corporation IQ: 94 P…" at bounding box center [411, 285] width 417 height 443
